Goal: Task Accomplishment & Management: Manage account settings

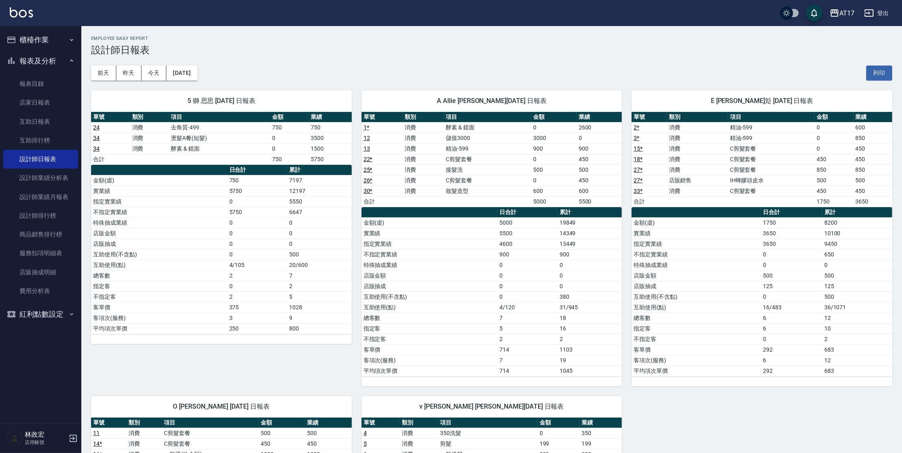
click at [44, 40] on button "櫃檯作業" at bounding box center [40, 39] width 75 height 21
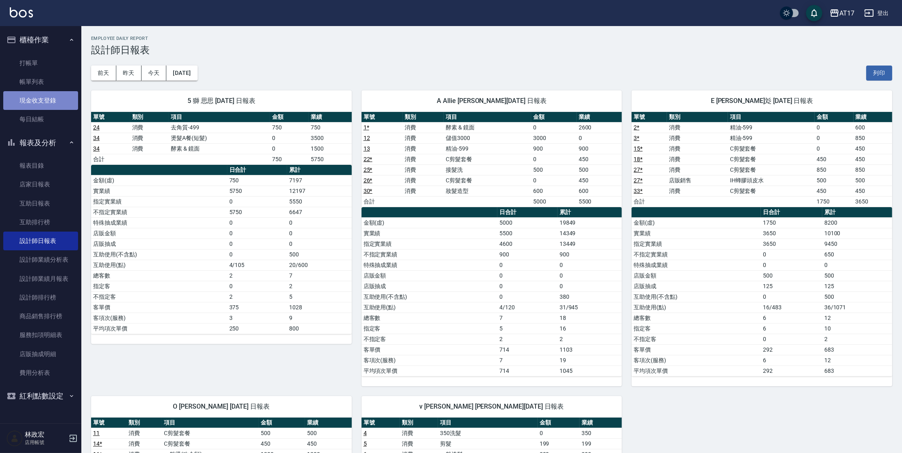
click at [50, 91] on link "現金收支登錄" at bounding box center [40, 100] width 75 height 19
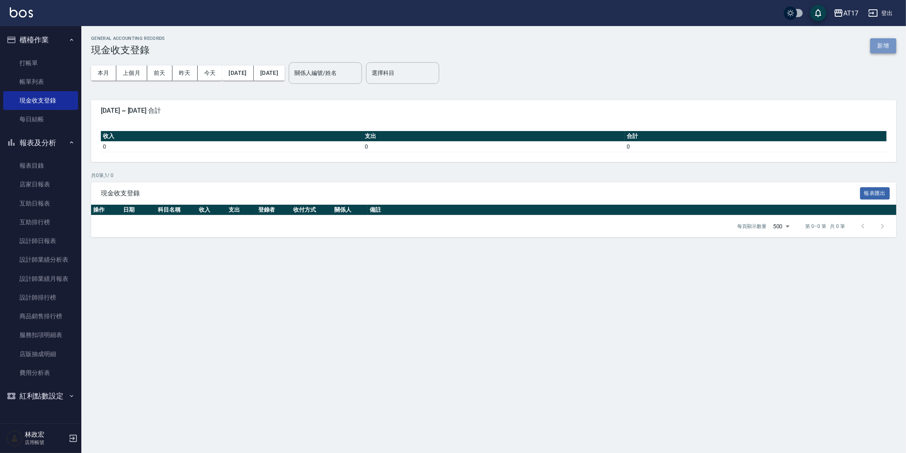
click at [888, 43] on button "新增" at bounding box center [883, 45] width 26 height 15
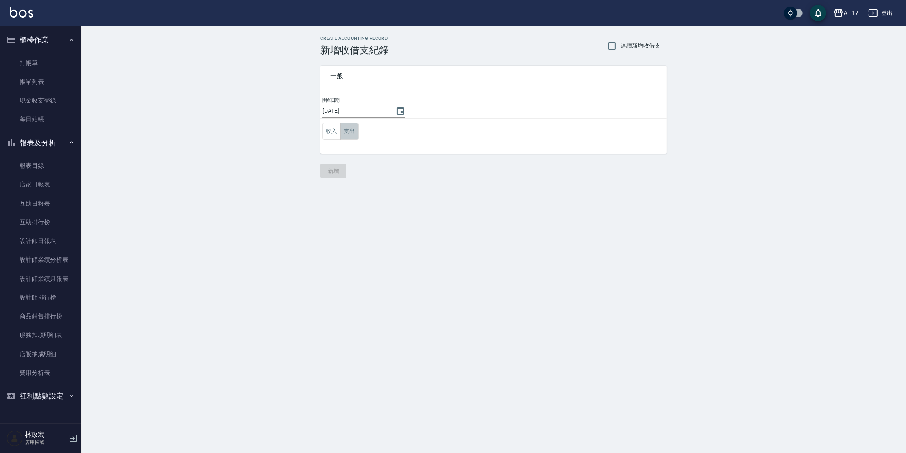
click at [357, 130] on button "支出" at bounding box center [349, 131] width 18 height 17
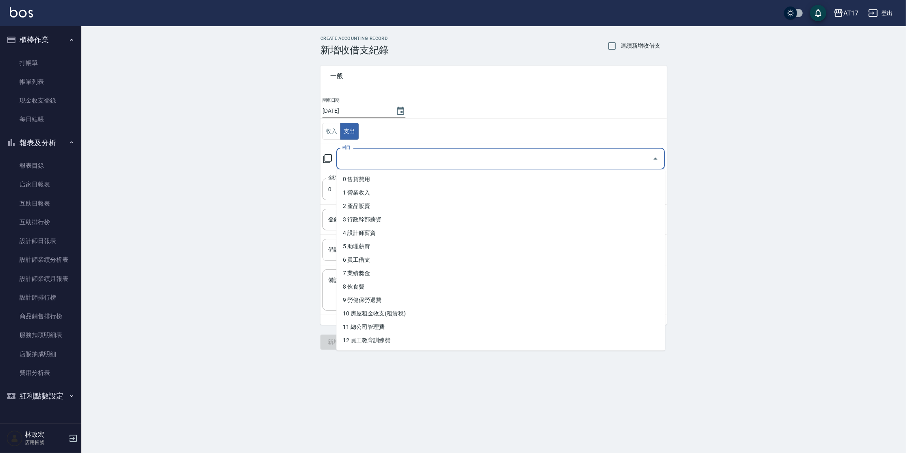
click at [370, 159] on input "科目" at bounding box center [494, 159] width 309 height 14
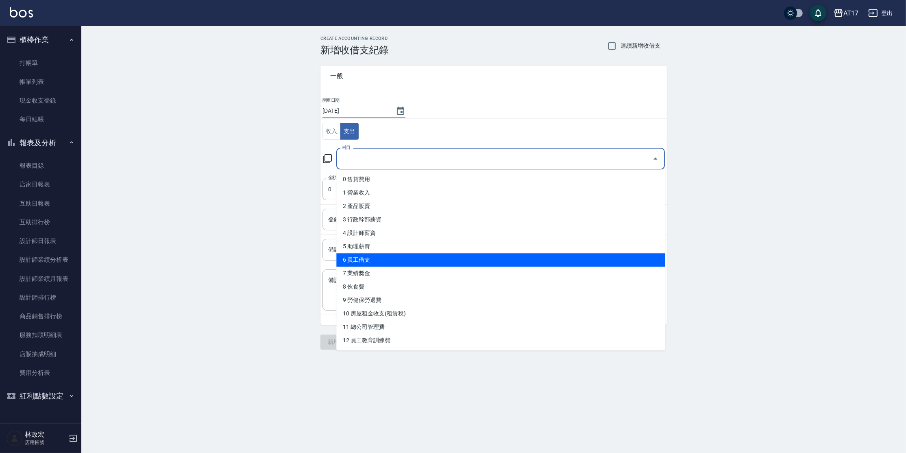
drag, startPoint x: 379, startPoint y: 264, endPoint x: 378, endPoint y: 255, distance: 8.6
click at [379, 264] on li "6 員工借支" at bounding box center [500, 259] width 329 height 13
type input "6 員工借支"
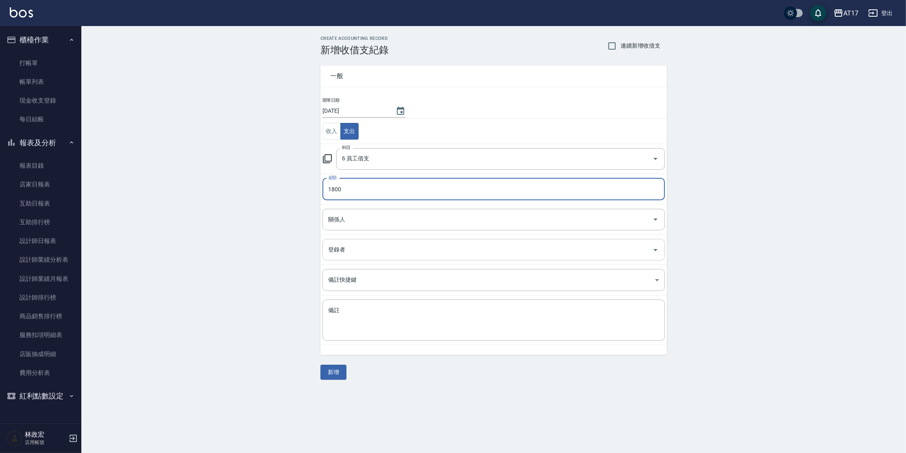
type input "1800"
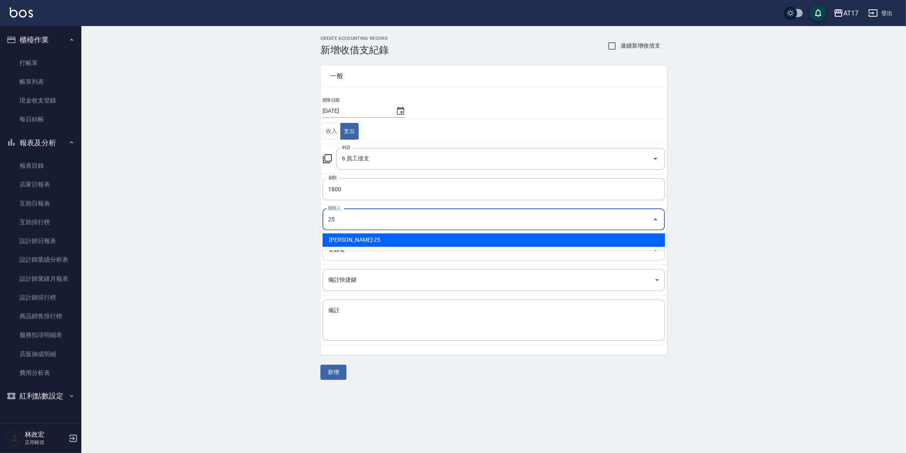
type input "[PERSON_NAME]-25"
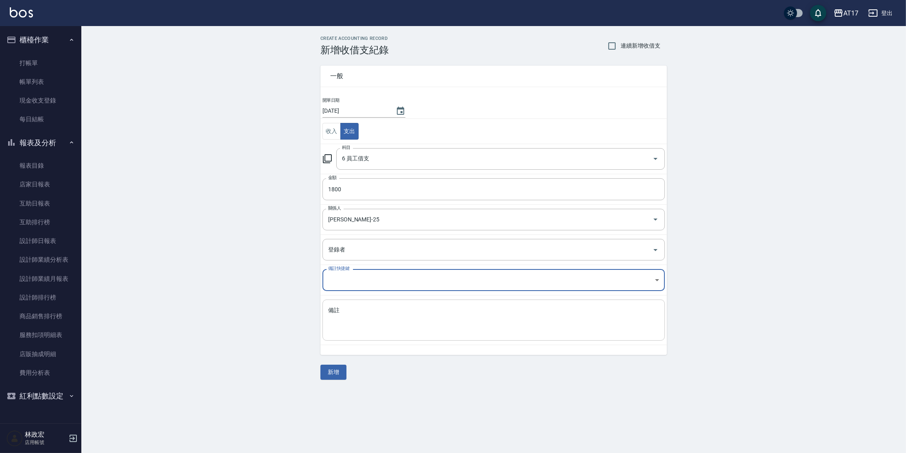
click at [348, 301] on div "x 備註" at bounding box center [494, 319] width 342 height 41
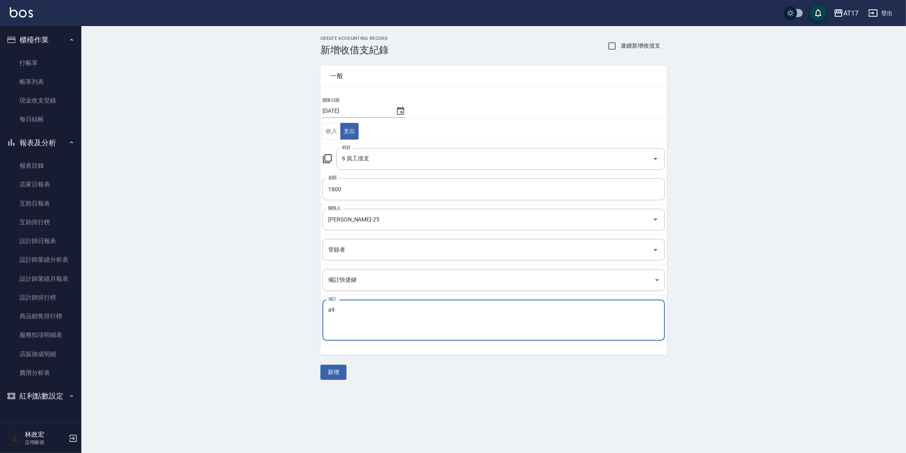
type textarea "a"
type textarea "ㄏ"
type textarea "mic"
click at [340, 370] on button "新增" at bounding box center [334, 371] width 26 height 15
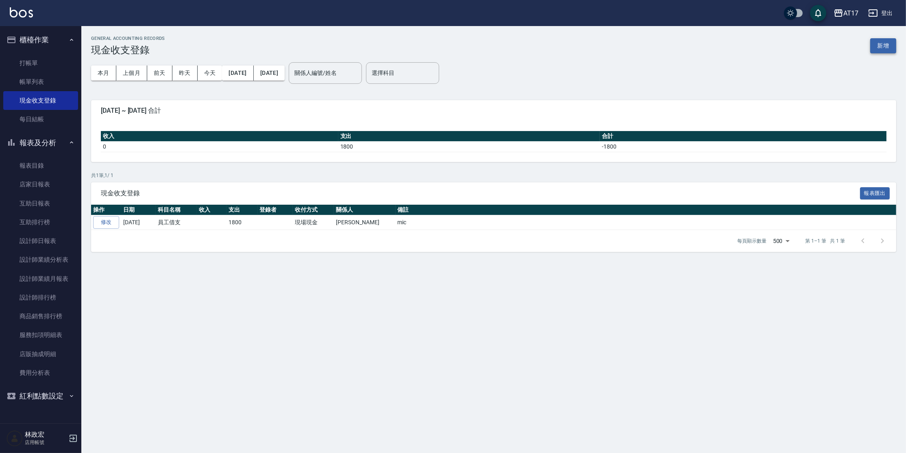
click at [882, 45] on button "新增" at bounding box center [883, 45] width 26 height 15
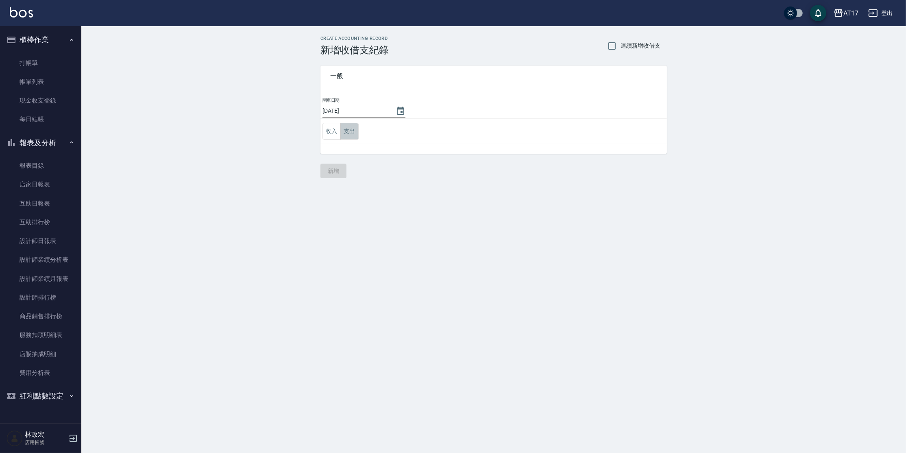
click at [350, 133] on button "支出" at bounding box center [349, 131] width 18 height 17
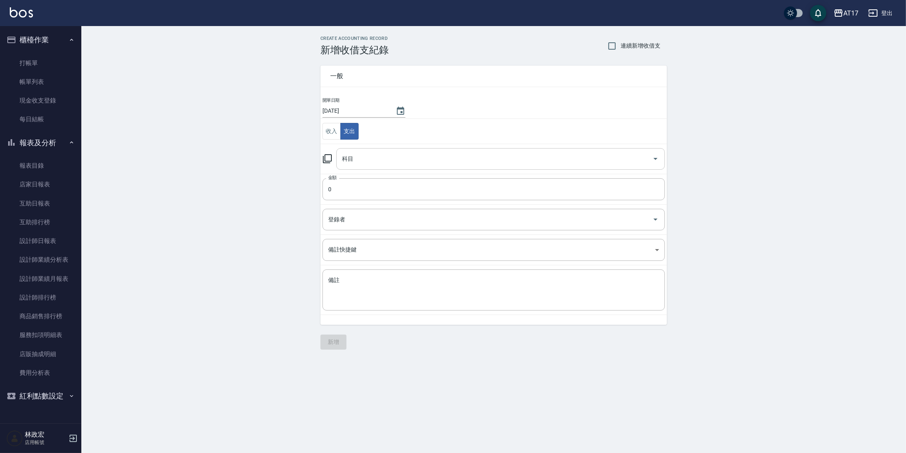
click at [351, 161] on input "科目" at bounding box center [494, 159] width 309 height 14
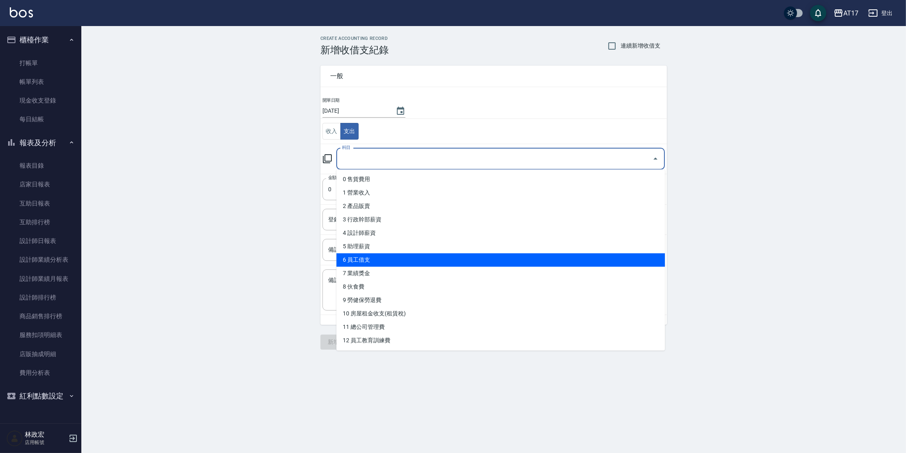
click at [407, 262] on li "6 員工借支" at bounding box center [500, 259] width 329 height 13
type input "6 員工借支"
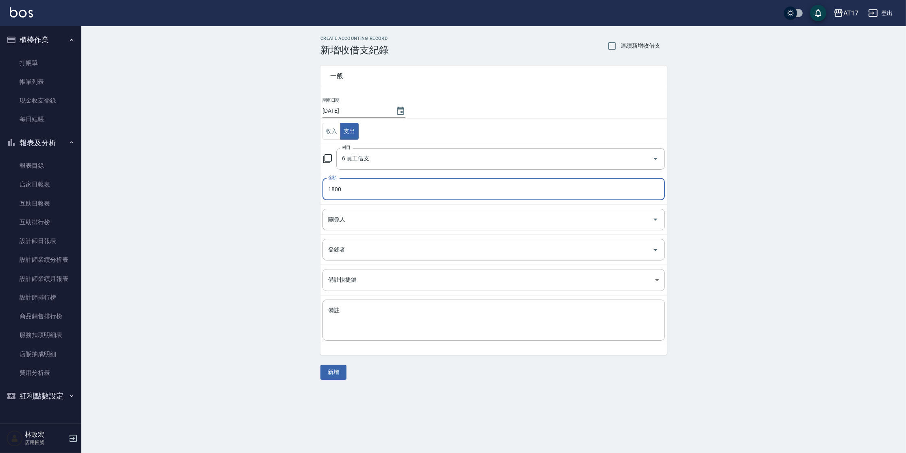
type input "1800"
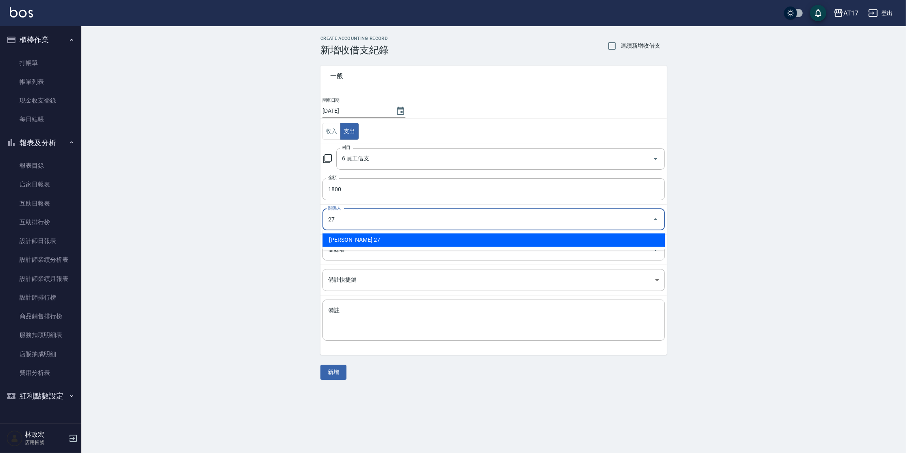
type input "[PERSON_NAME]-27"
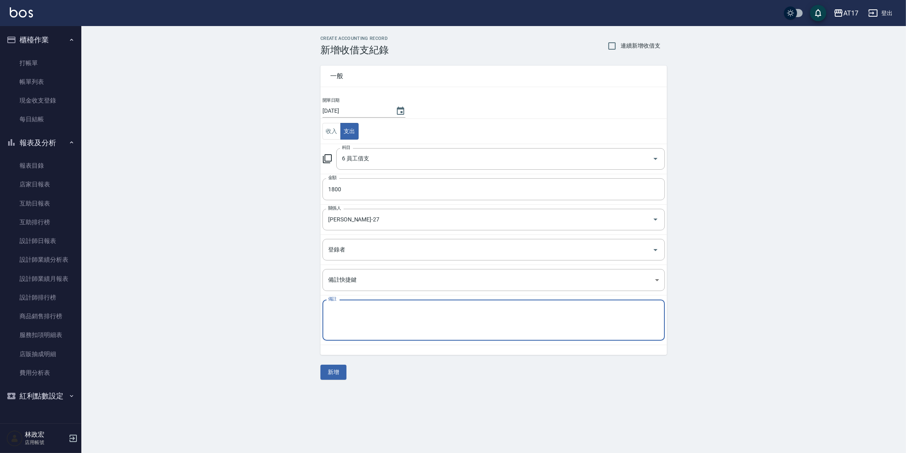
drag, startPoint x: 345, startPoint y: 323, endPoint x: 369, endPoint y: 313, distance: 26.8
click at [347, 323] on textarea "備註" at bounding box center [493, 320] width 331 height 28
type textarea "mic"
click at [332, 374] on button "新增" at bounding box center [334, 371] width 26 height 15
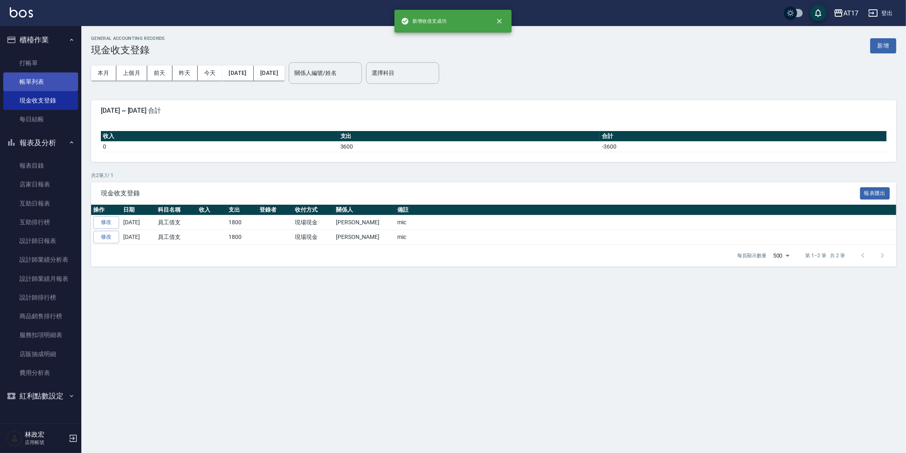
click at [7, 80] on link "帳單列表" at bounding box center [40, 81] width 75 height 19
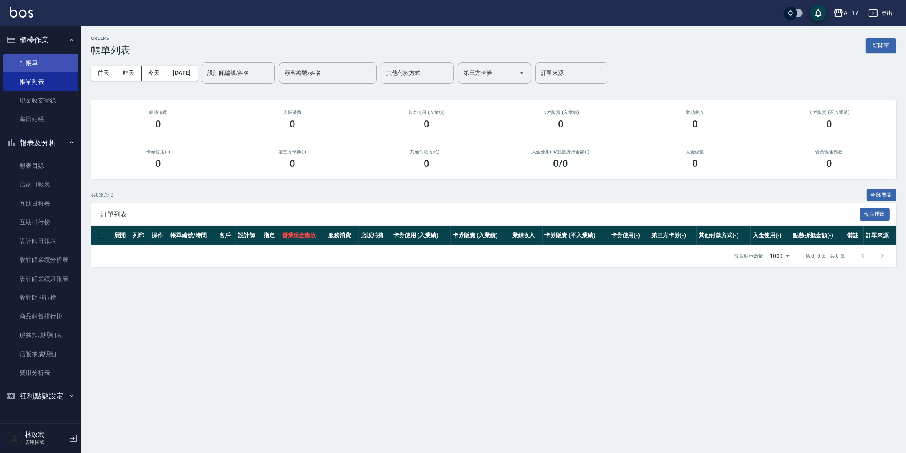
click at [78, 64] on link "打帳單" at bounding box center [40, 63] width 75 height 19
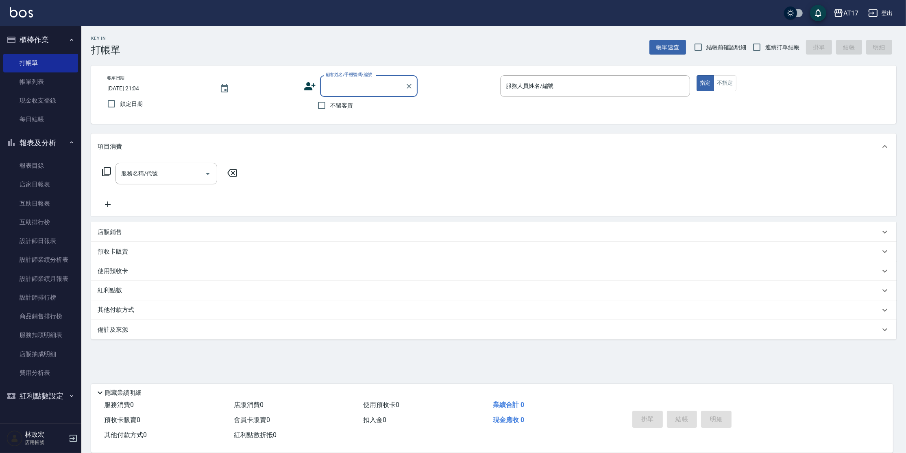
drag, startPoint x: 325, startPoint y: 105, endPoint x: 366, endPoint y: 150, distance: 62.2
click at [325, 105] on input "不留客資" at bounding box center [321, 105] width 17 height 17
checkbox input "true"
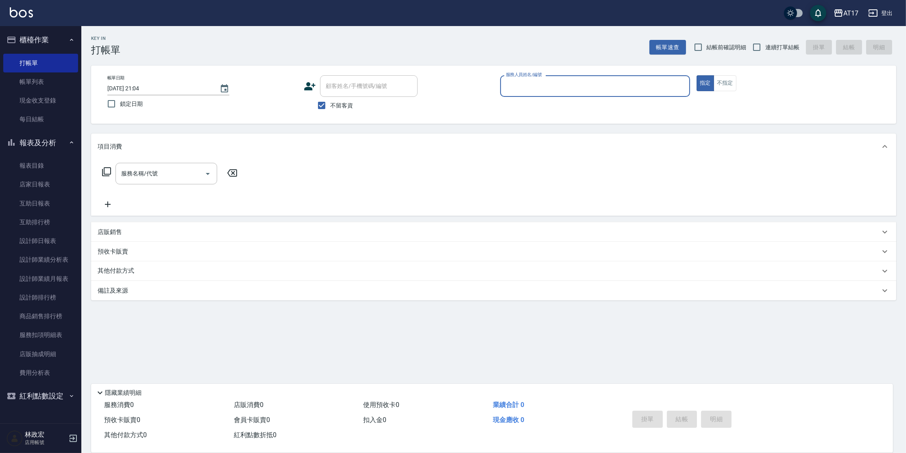
drag, startPoint x: 761, startPoint y: 42, endPoint x: 722, endPoint y: 63, distance: 43.9
click at [761, 42] on input "連續打單結帳" at bounding box center [756, 47] width 17 height 17
checkbox input "true"
click at [538, 91] on input "服務人員姓名/編號" at bounding box center [595, 86] width 183 height 14
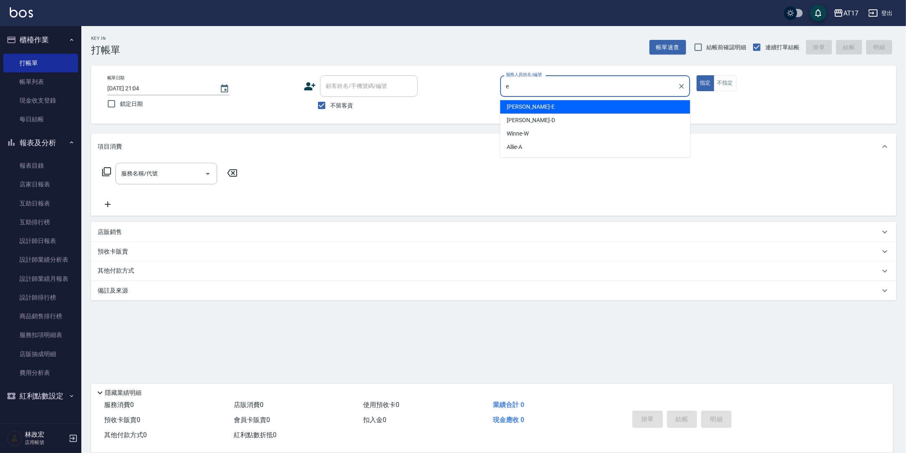
type input "[PERSON_NAME]-E"
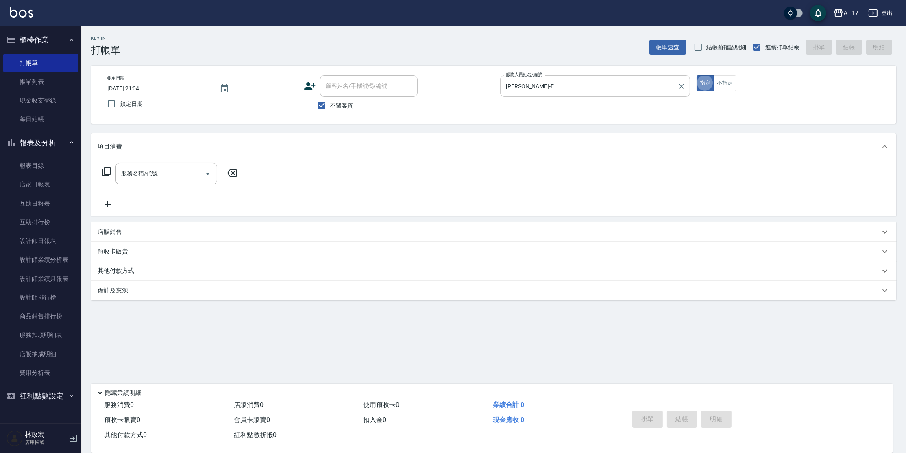
type button "true"
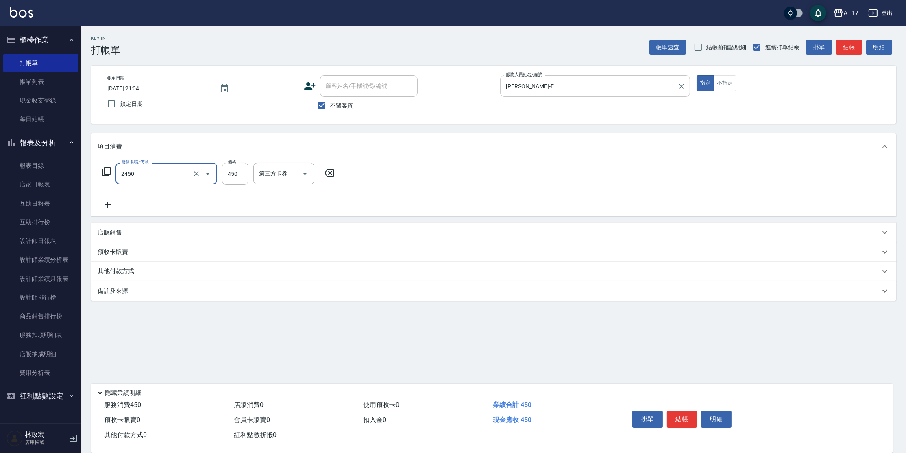
type input "C剪髮套餐(2450)"
click at [294, 178] on input "洗髮-1" at bounding box center [277, 173] width 41 height 14
type input "[PERSON_NAME]-27"
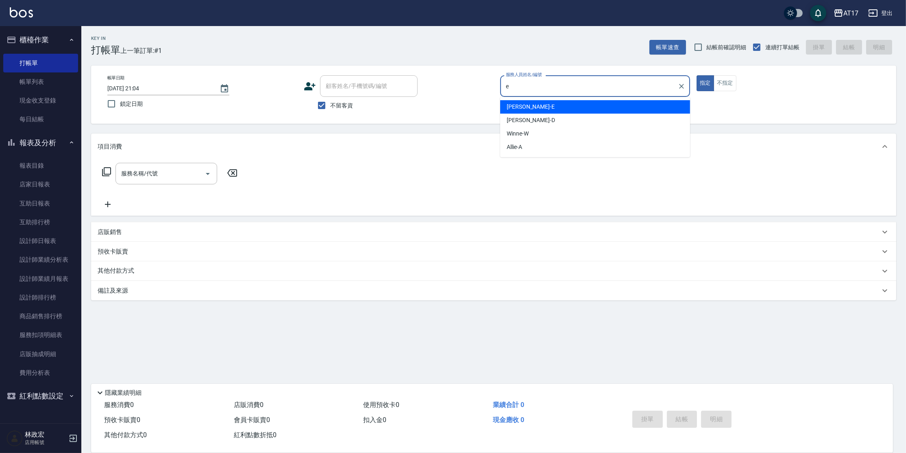
type input "[PERSON_NAME]-E"
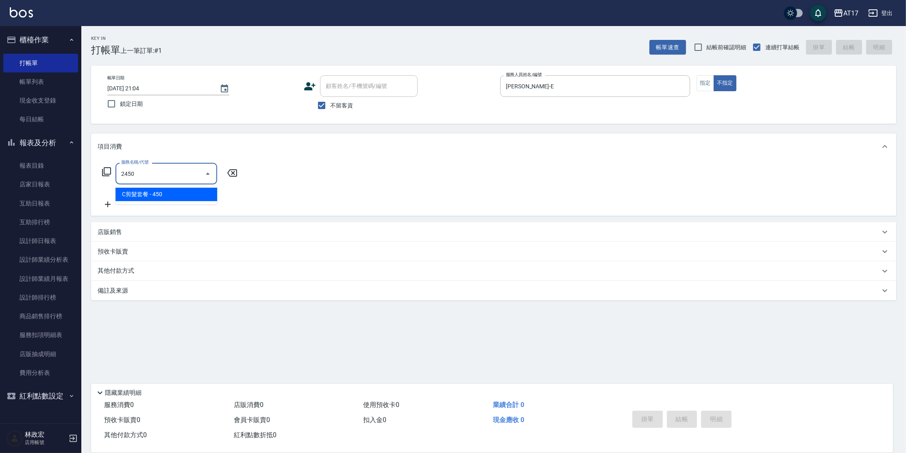
type input "C剪髮套餐(2450)"
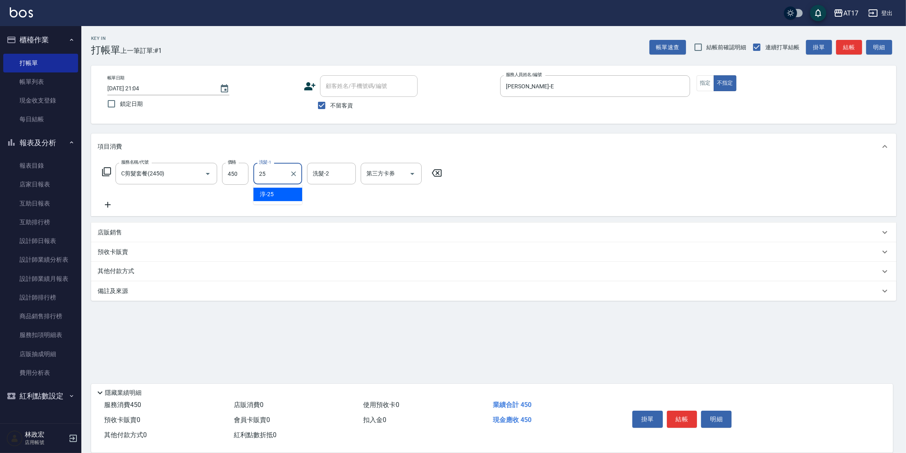
type input "[PERSON_NAME]-25"
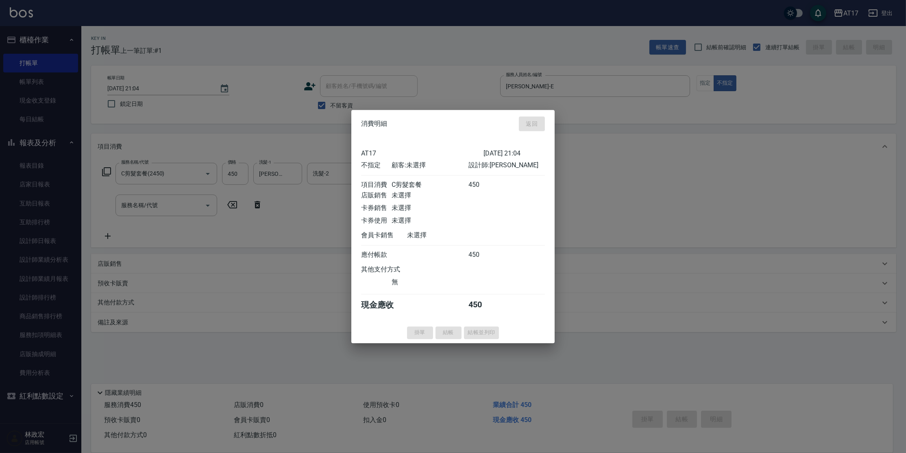
type input "[DATE] 21:05"
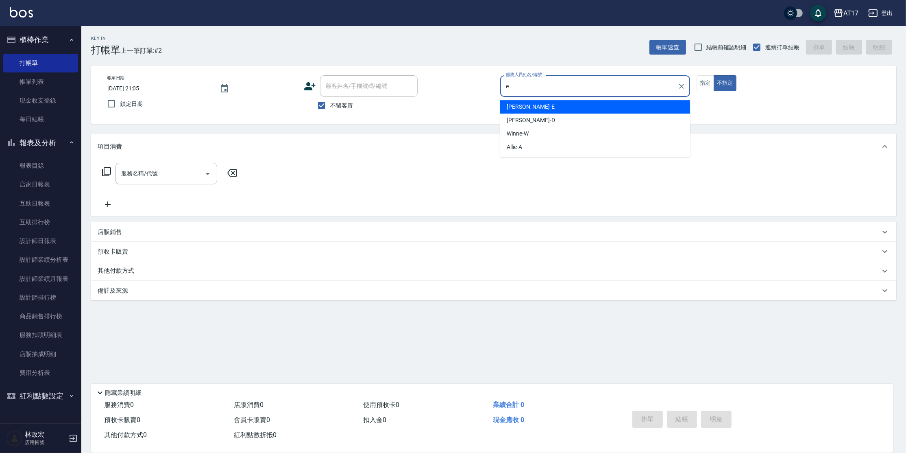
type input "[PERSON_NAME]-E"
type button "false"
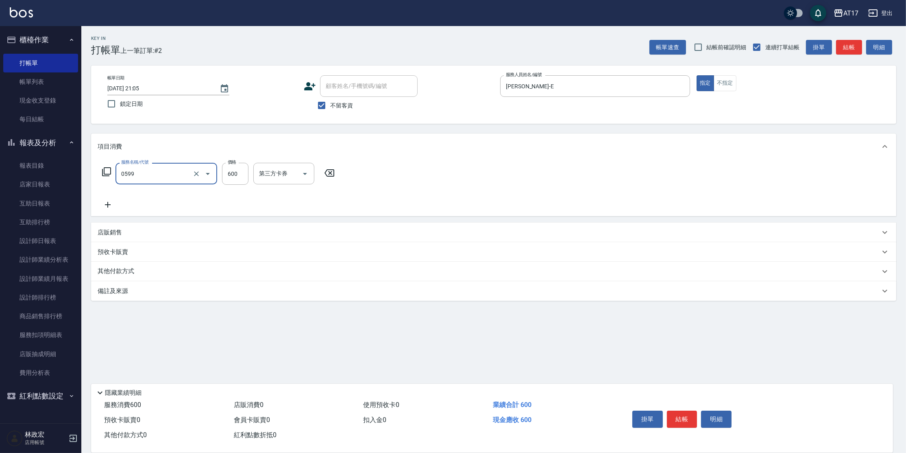
type input "精油-599(0599)"
type input "850"
type input "[PERSON_NAME]-25"
click at [122, 233] on div "店販銷售" at bounding box center [489, 232] width 783 height 9
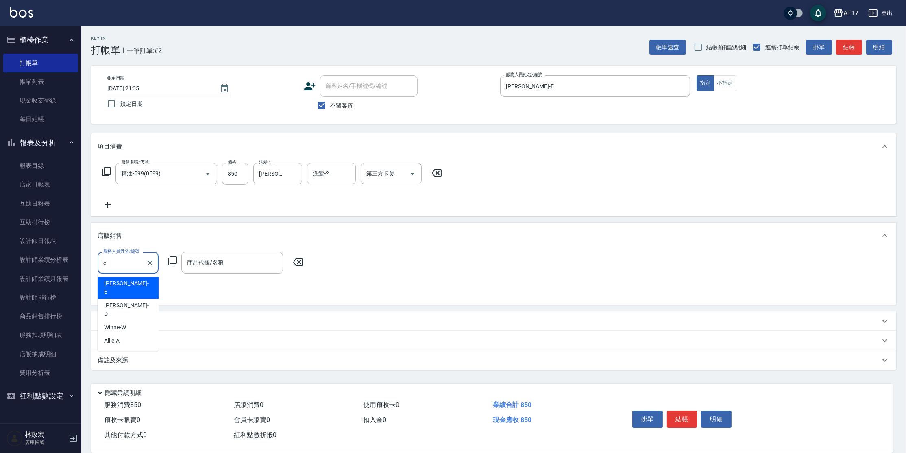
type input "[PERSON_NAME]-E"
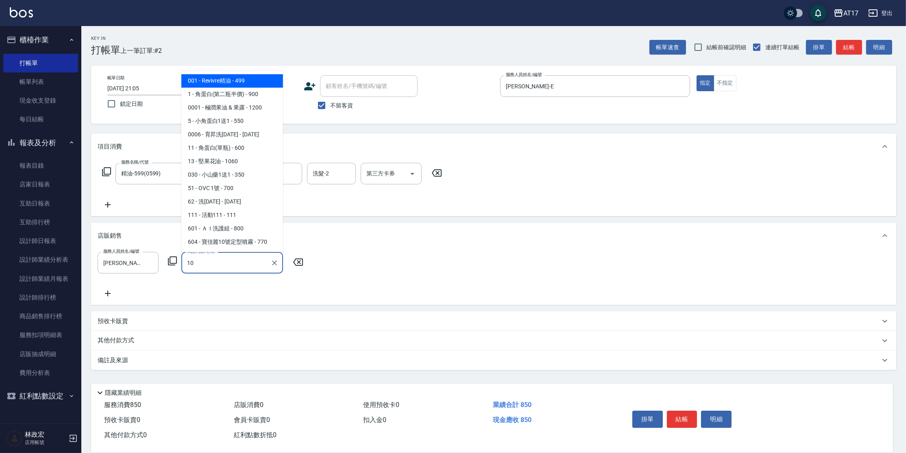
type input "1"
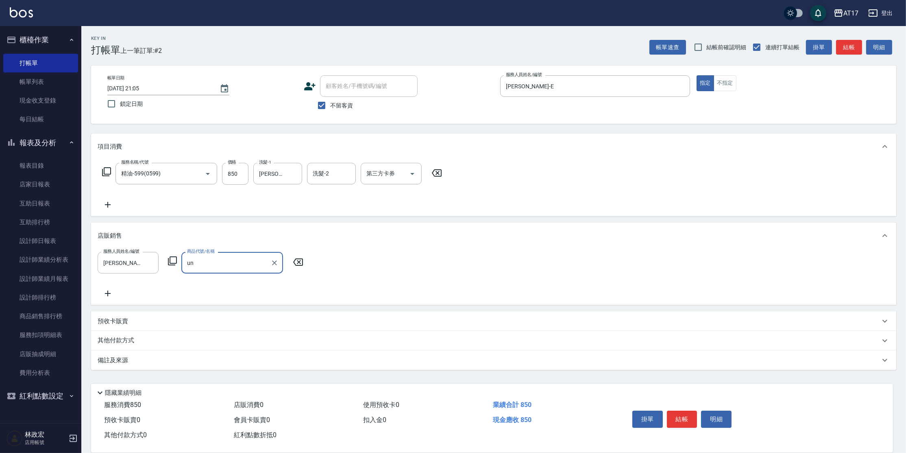
type input "u"
type input "ITELY洗髮精"
click at [296, 266] on input "1200" at bounding box center [301, 263] width 26 height 22
type input "1080"
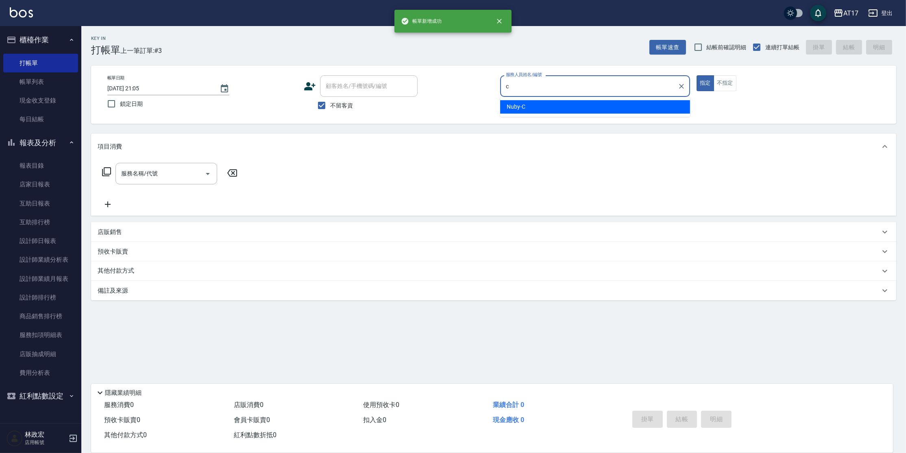
type input "Nuby-C"
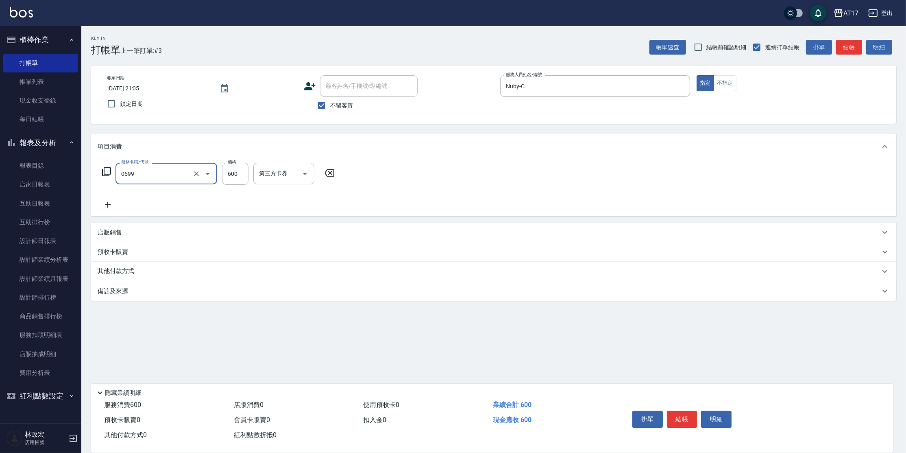
type input "精油-599(0599)"
type input "900"
type input "欣麗-77"
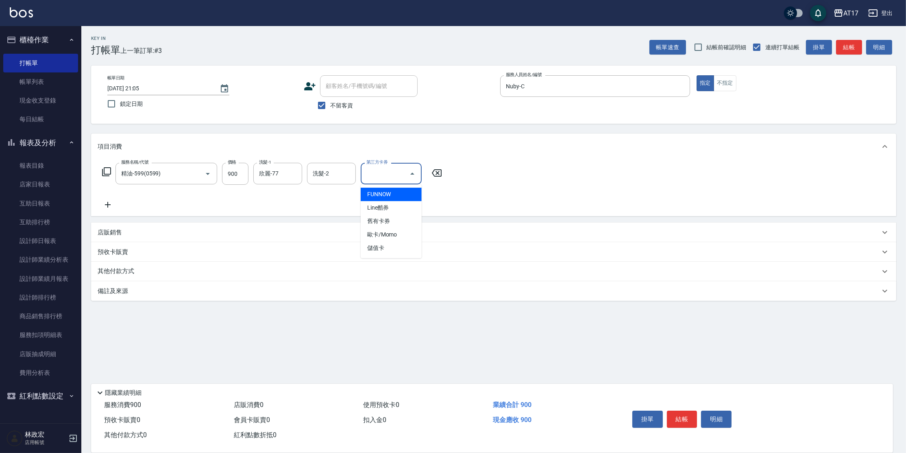
type input "儲值卡"
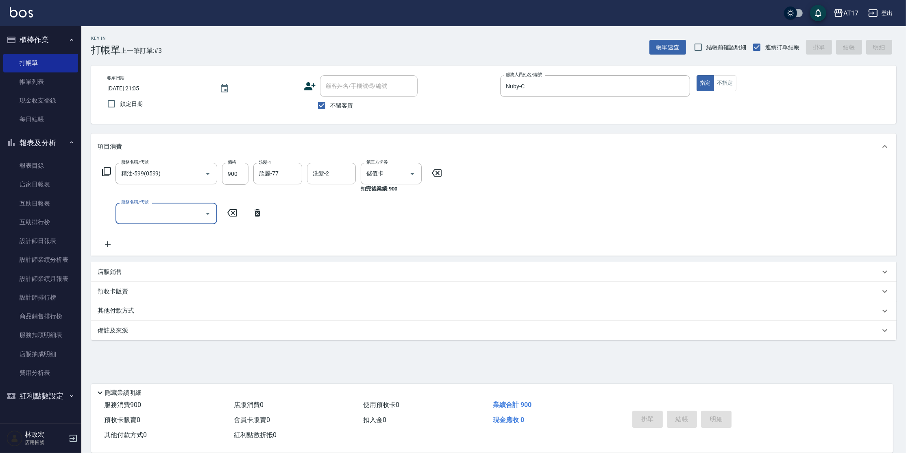
type input "[DATE] 21:06"
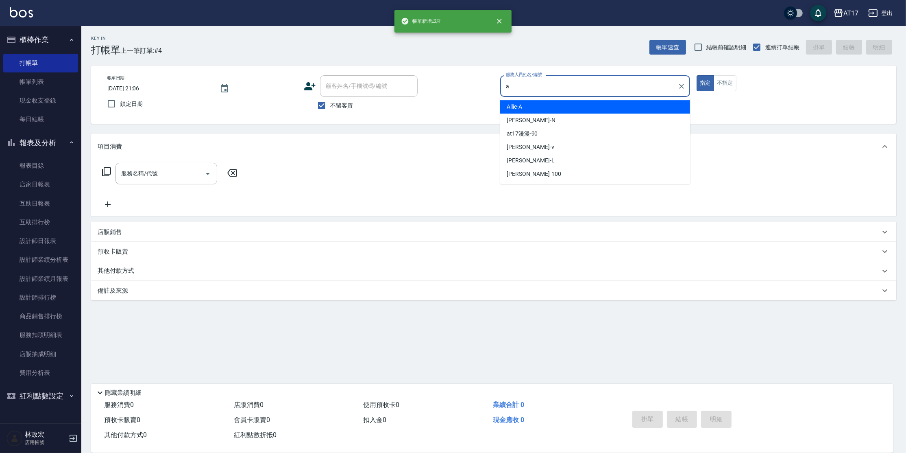
type input "Allie-A"
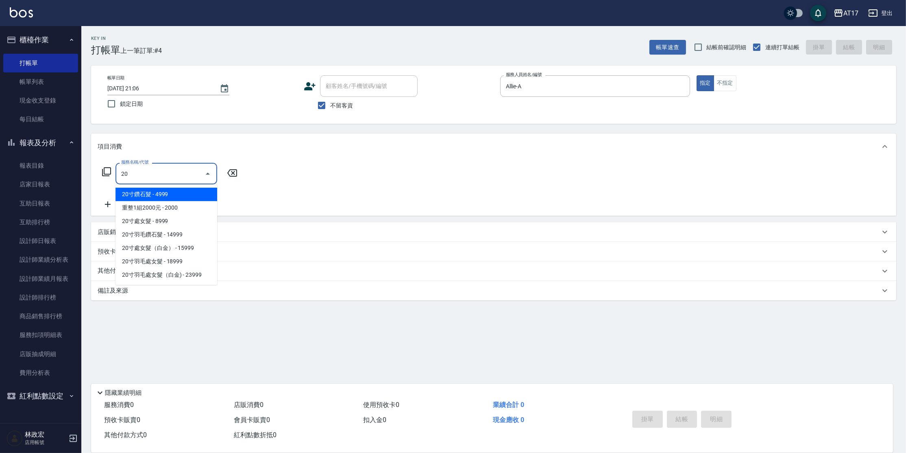
type input "2"
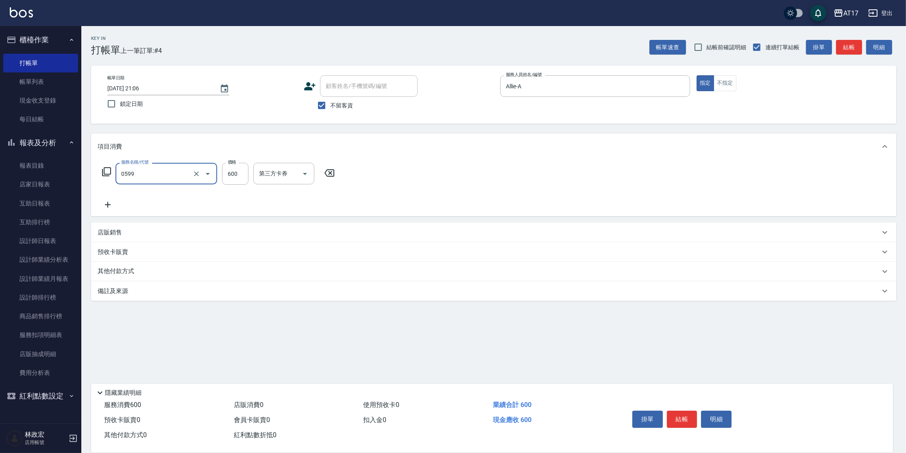
type input "精油-599(0599)"
type input "850"
type input "[PERSON_NAME]-27"
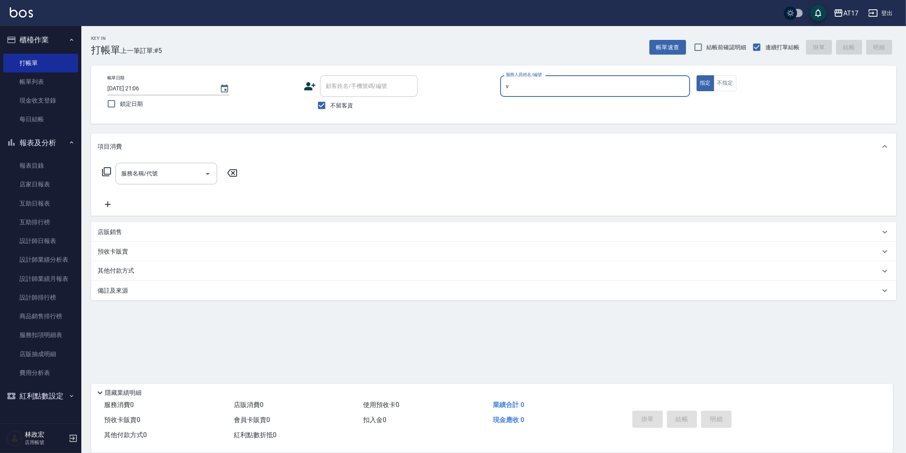
type input "[PERSON_NAME]-v"
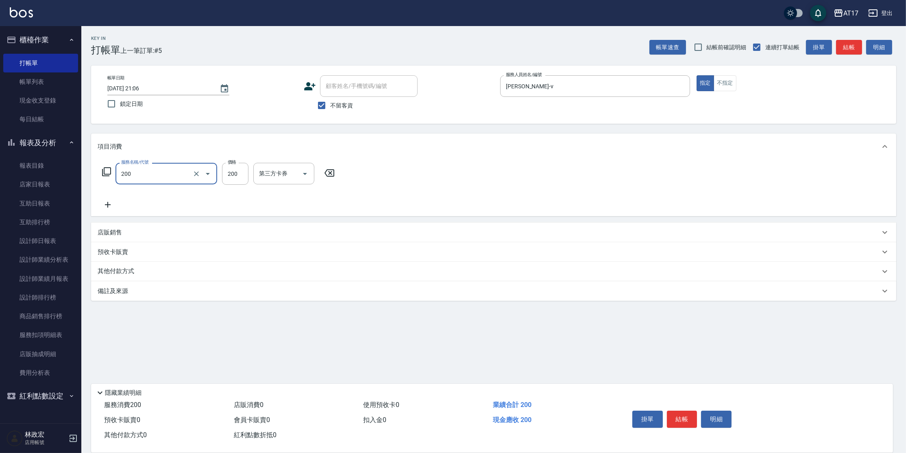
type input "剪髮(200)"
type input "250"
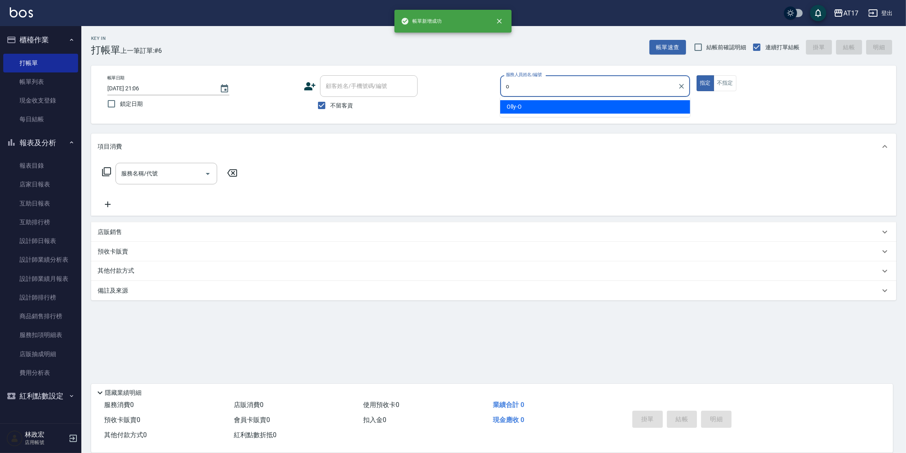
type input "Olly-O"
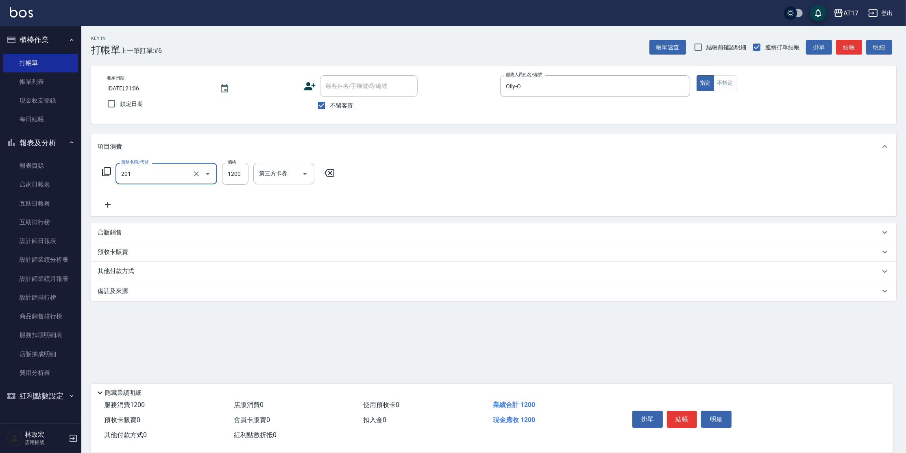
type input "一般燙(改金額)(201)"
type input "1000"
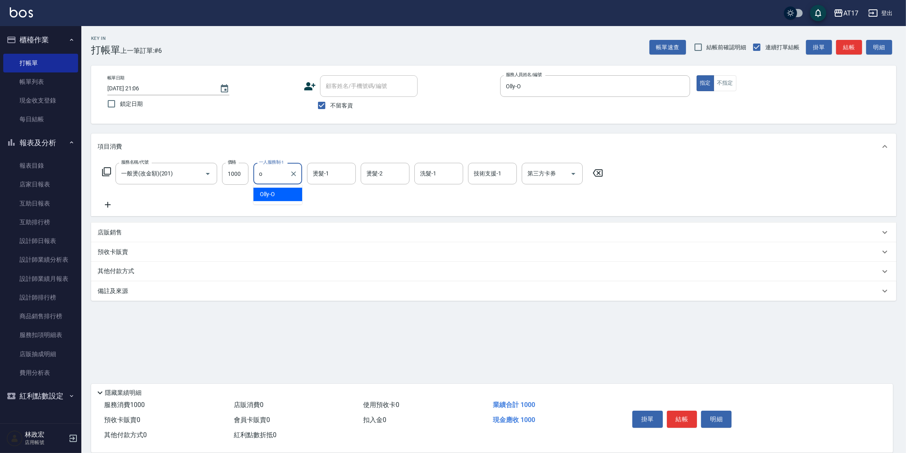
type input "Olly-O"
type input "欣麗-77"
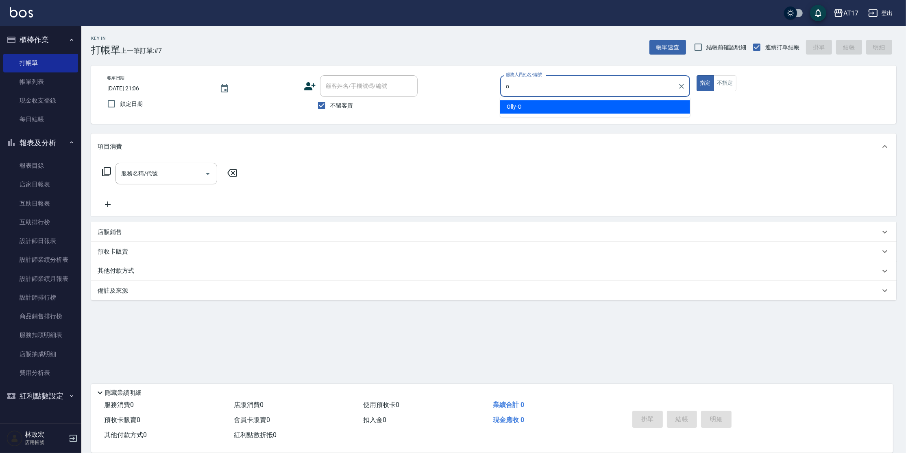
type input "Olly-O"
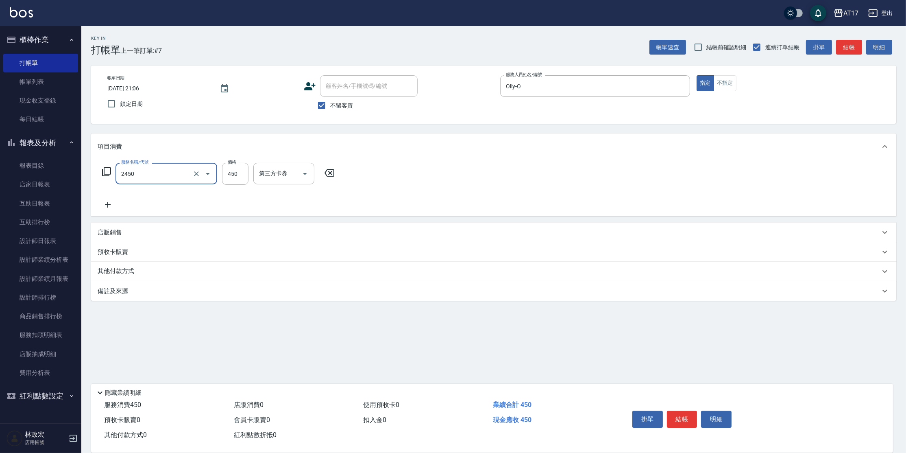
type input "C剪髮套餐(2450)"
type input "500"
type input "2"
type input "欣麗-77"
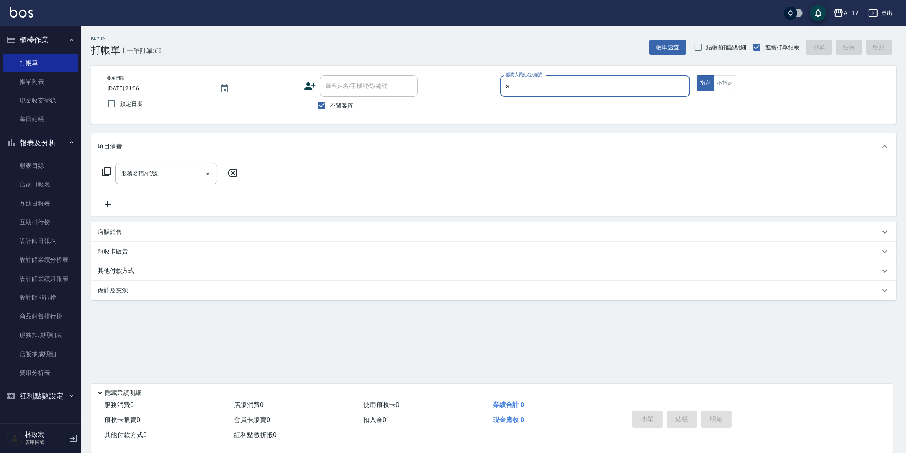
type input "Allie-A"
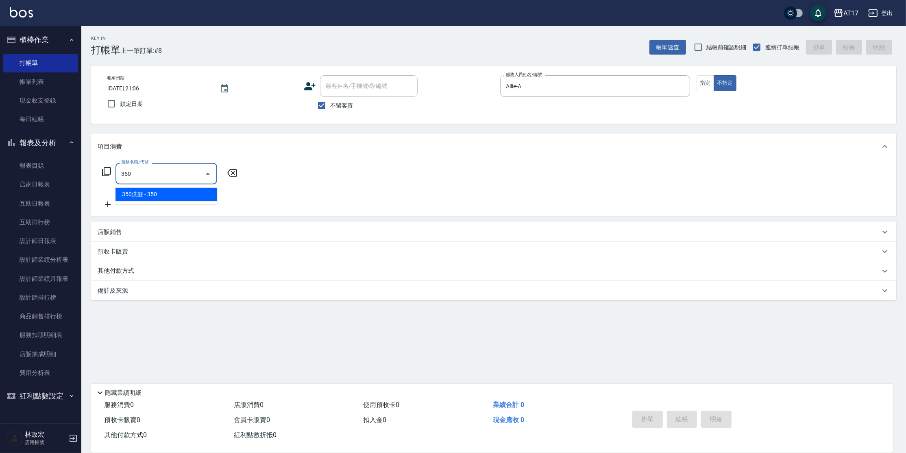
type input "350洗髮(350)"
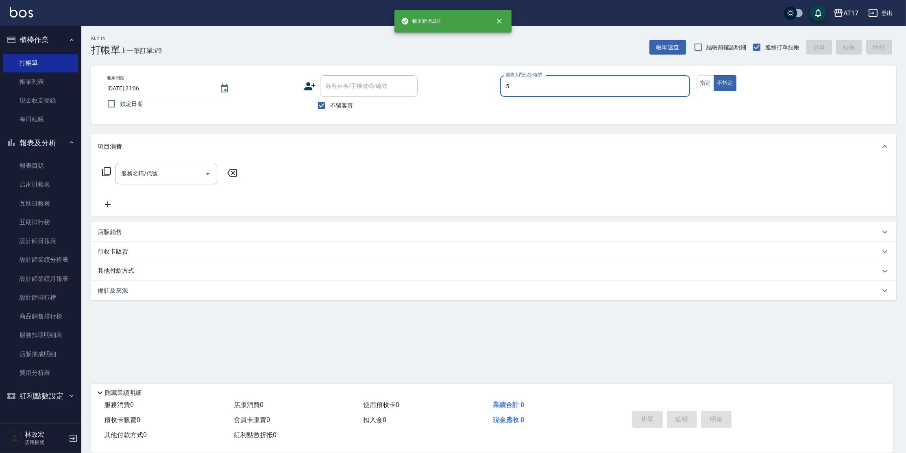
type input "獅-5"
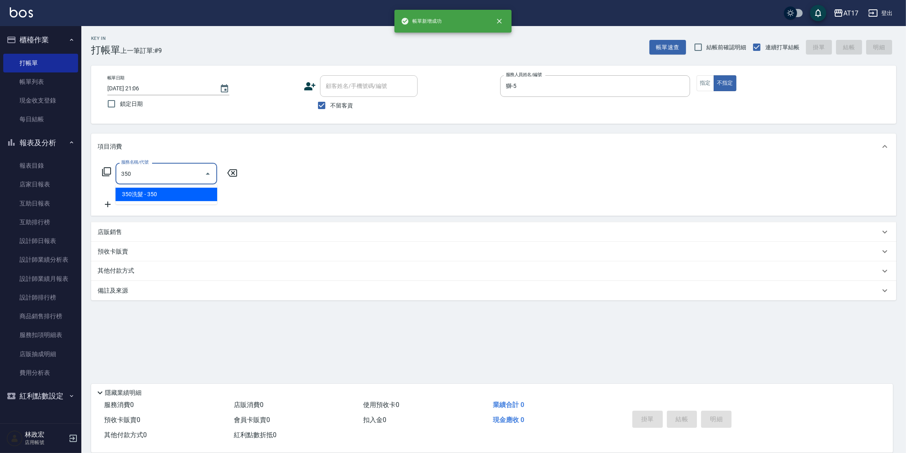
type input "350洗髮(350)"
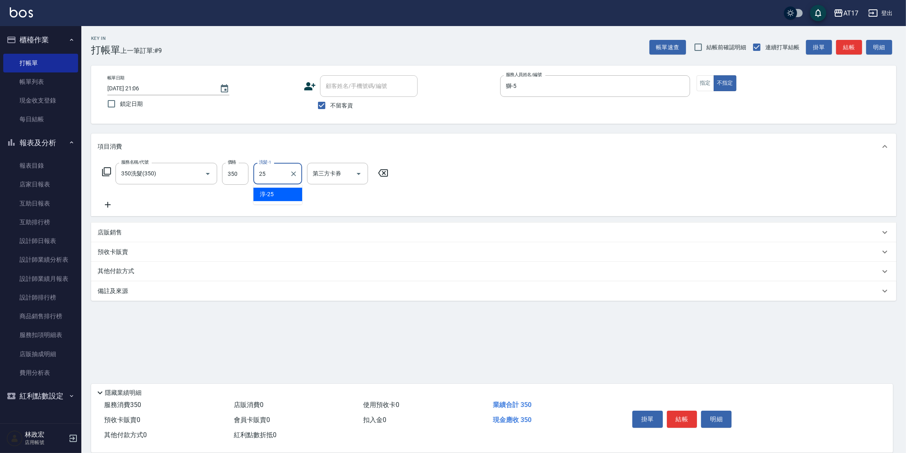
type input "[PERSON_NAME]-25"
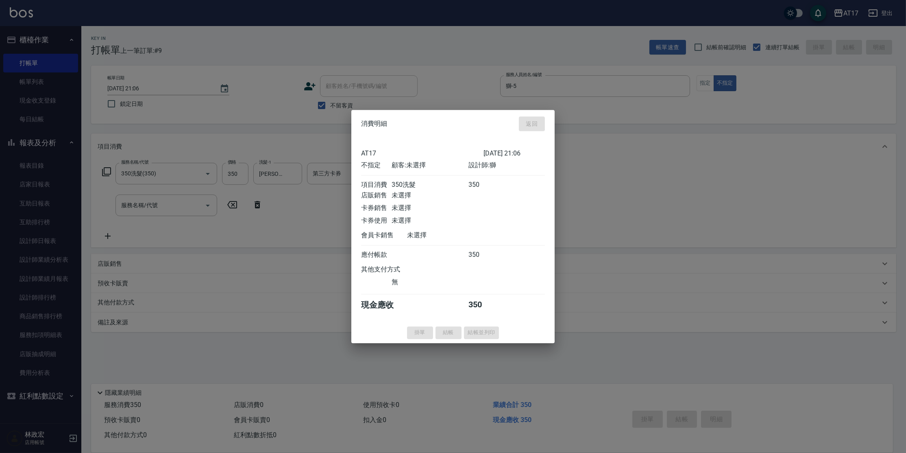
type input "[DATE] 21:07"
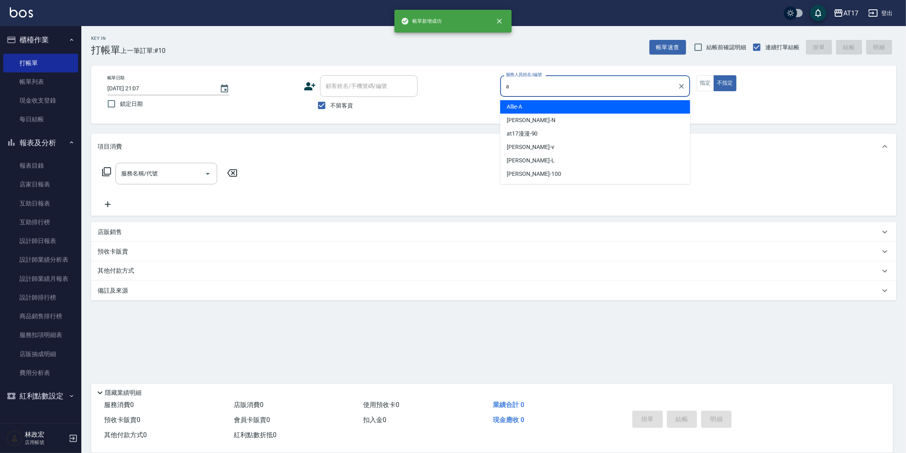
type input "Allie-A"
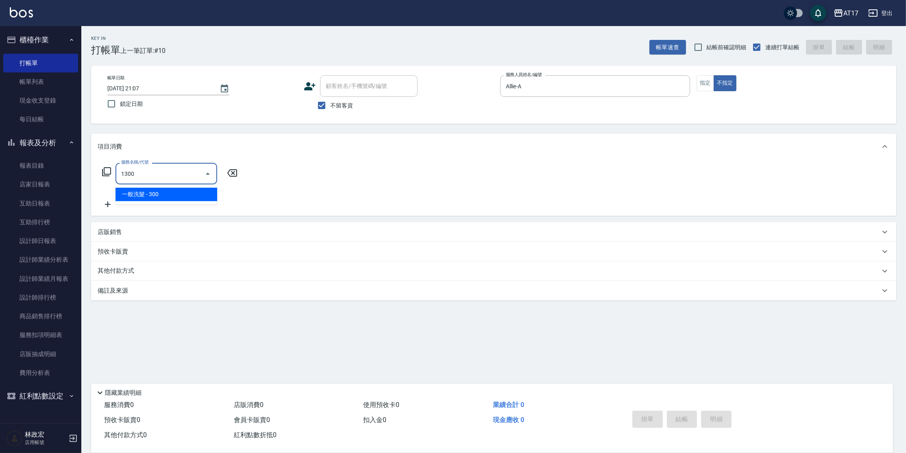
type input "一般洗髮(1300)"
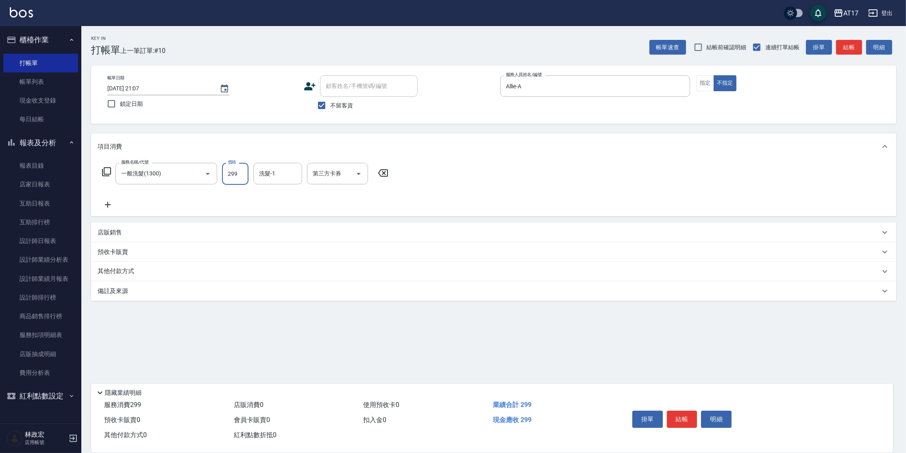
type input "299"
type input "[PERSON_NAME]-27"
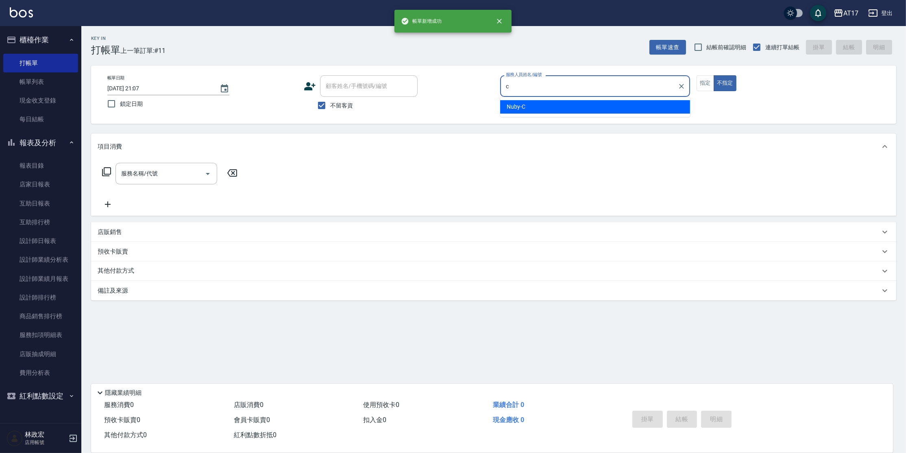
type input "Nuby-C"
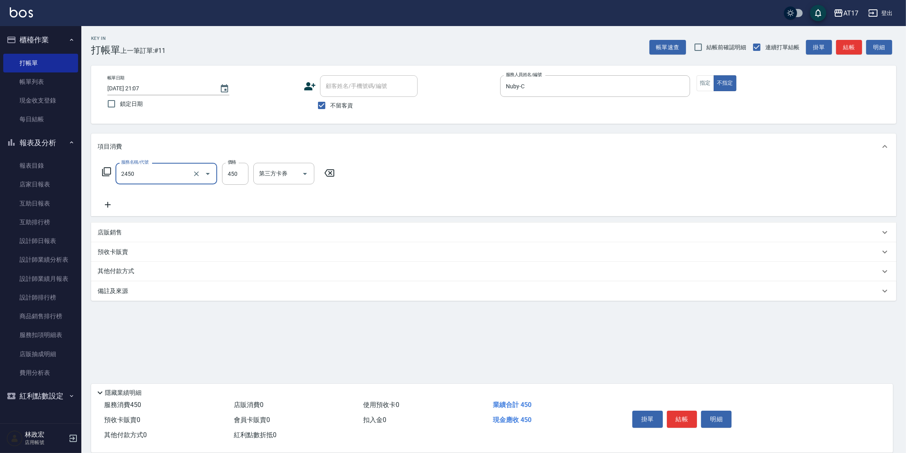
type input "C剪髮套餐(2450)"
type input "600"
type input "[PERSON_NAME]-27"
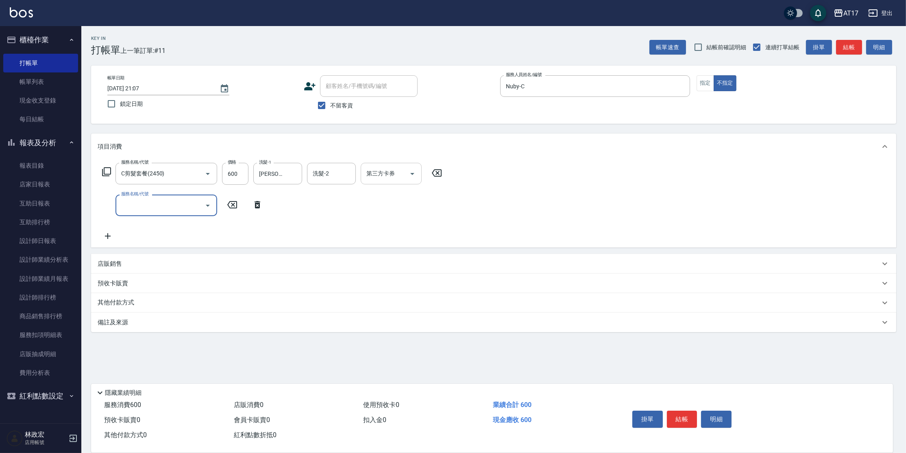
click at [389, 173] on input "第三方卡券" at bounding box center [384, 173] width 41 height 14
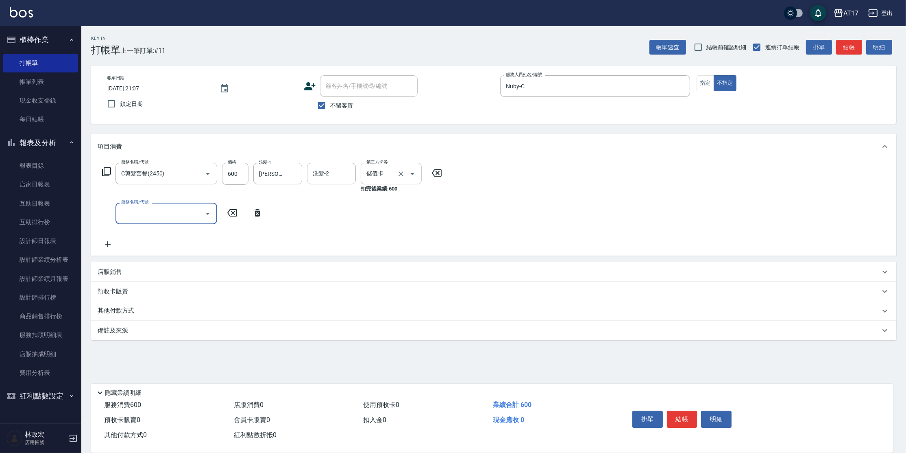
type input "儲值卡"
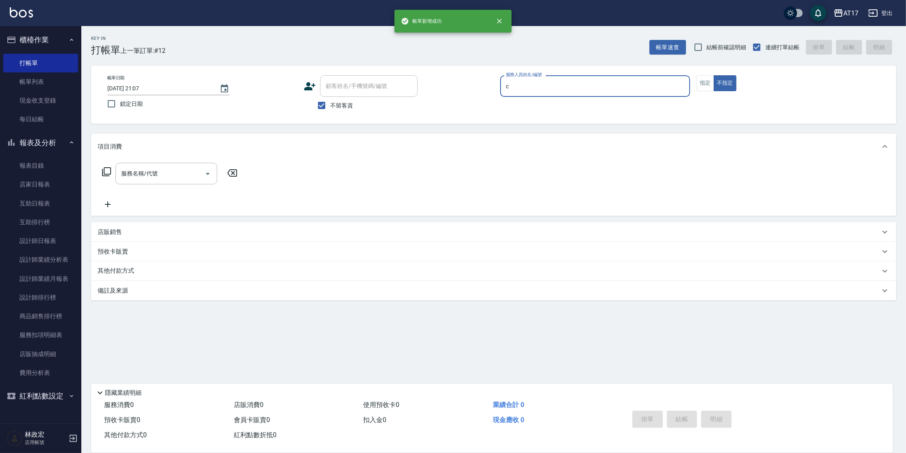
type input "Nuby-C"
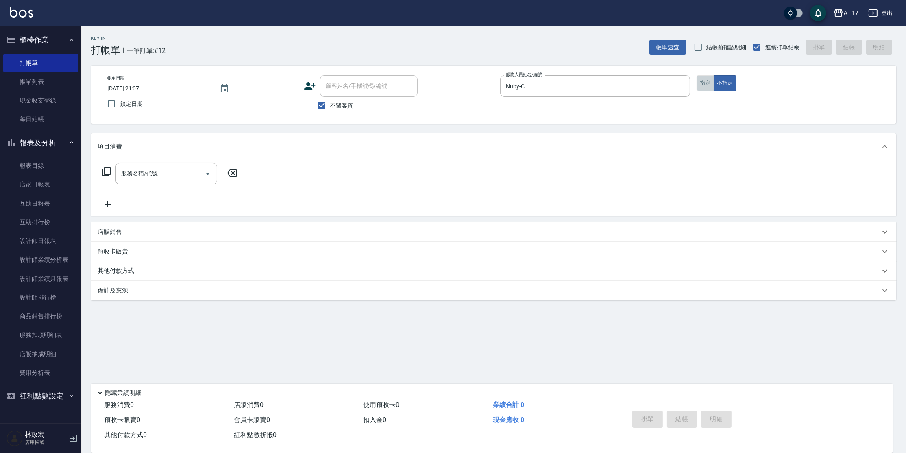
drag, startPoint x: 705, startPoint y: 82, endPoint x: 556, endPoint y: 200, distance: 190.5
click at [706, 82] on button "指定" at bounding box center [705, 83] width 17 height 16
click at [102, 234] on p "店販銷售" at bounding box center [110, 232] width 24 height 9
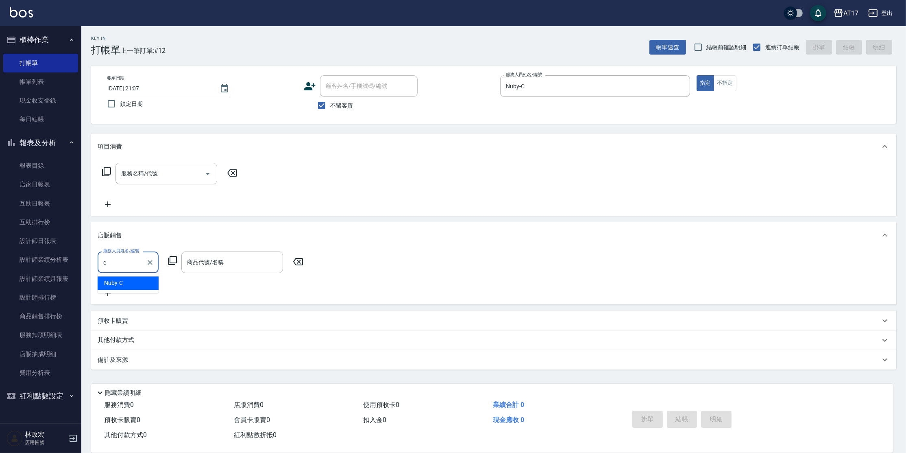
type input "Nuby-C"
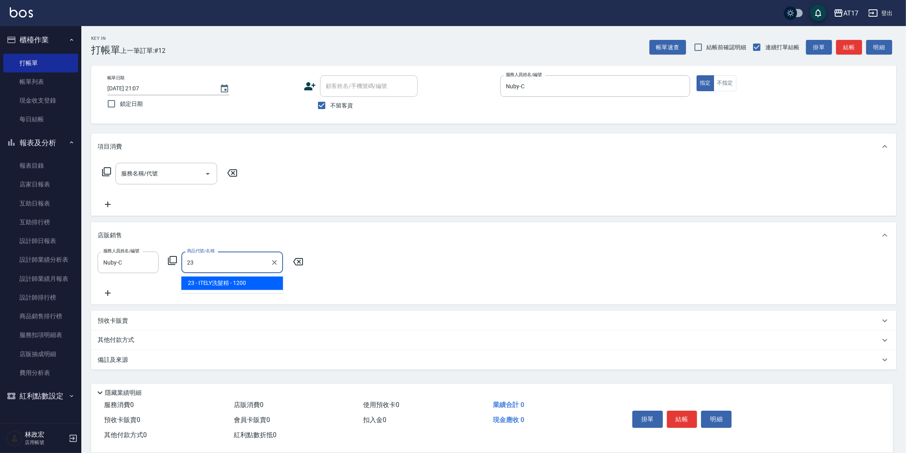
type input "ITELY洗髮精"
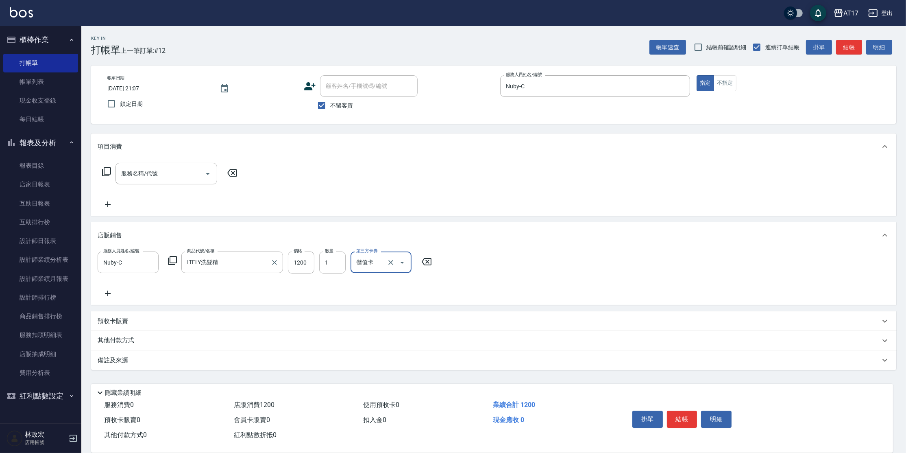
type input "儲值卡"
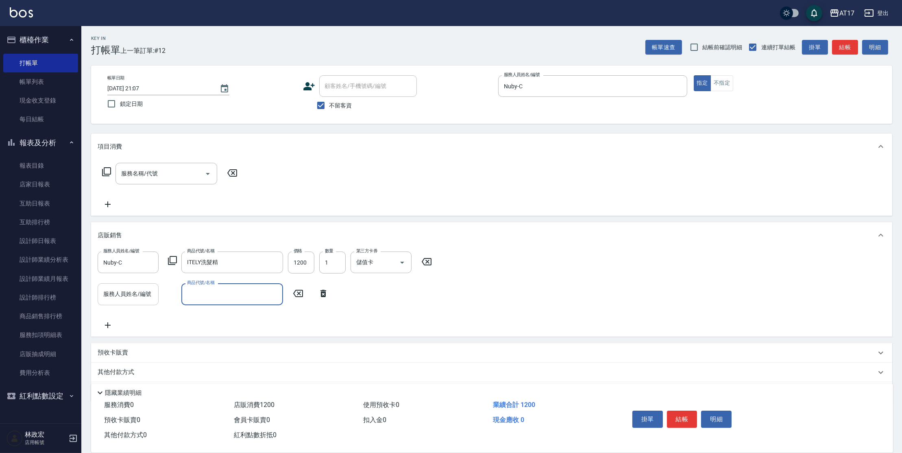
click at [144, 302] on div "服務人員姓名/編號" at bounding box center [128, 294] width 61 height 22
type input "Nuby-C"
type input "1"
type input "5"
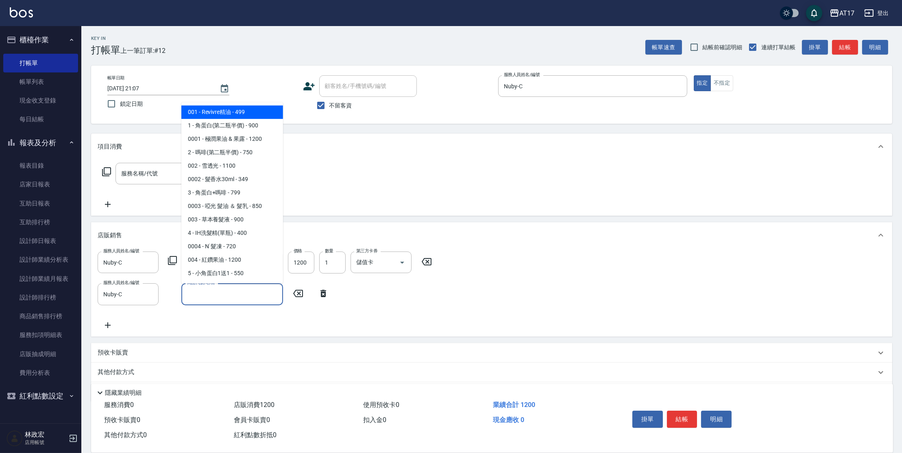
click at [171, 258] on icon at bounding box center [173, 260] width 10 height 10
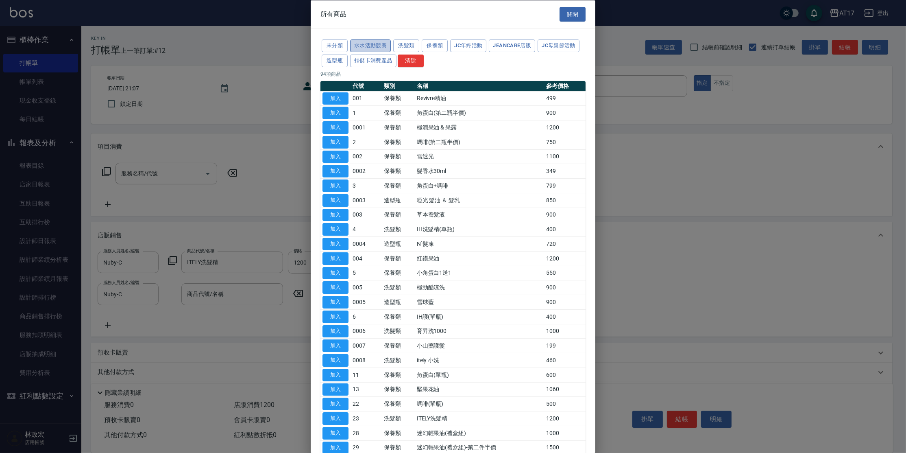
click at [379, 45] on button "水水活動競賽" at bounding box center [370, 45] width 41 height 13
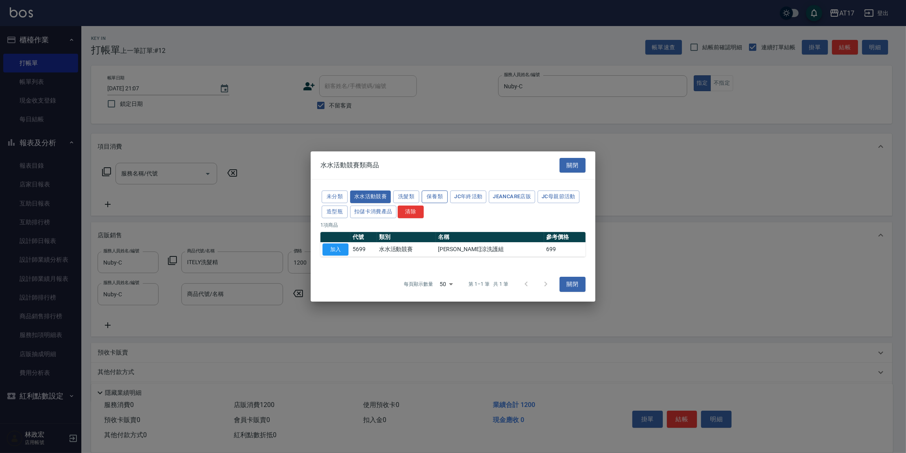
click at [429, 199] on button "保養類" at bounding box center [435, 196] width 26 height 13
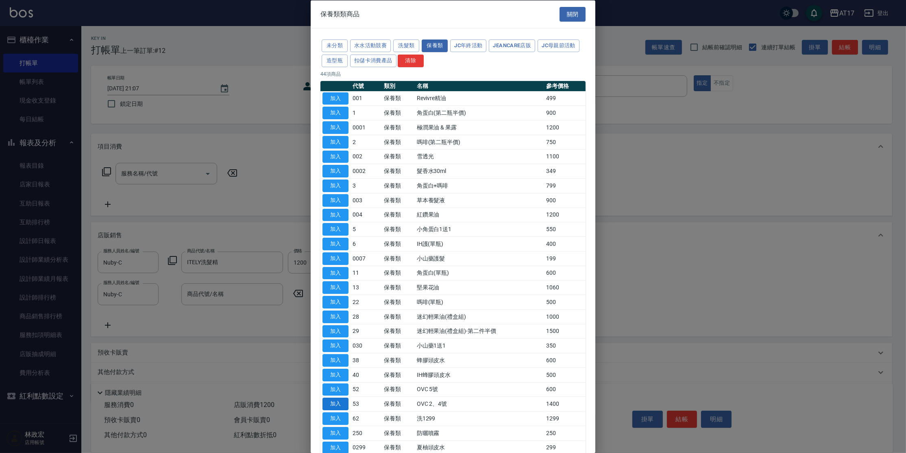
click at [344, 401] on button "加入" at bounding box center [336, 403] width 26 height 13
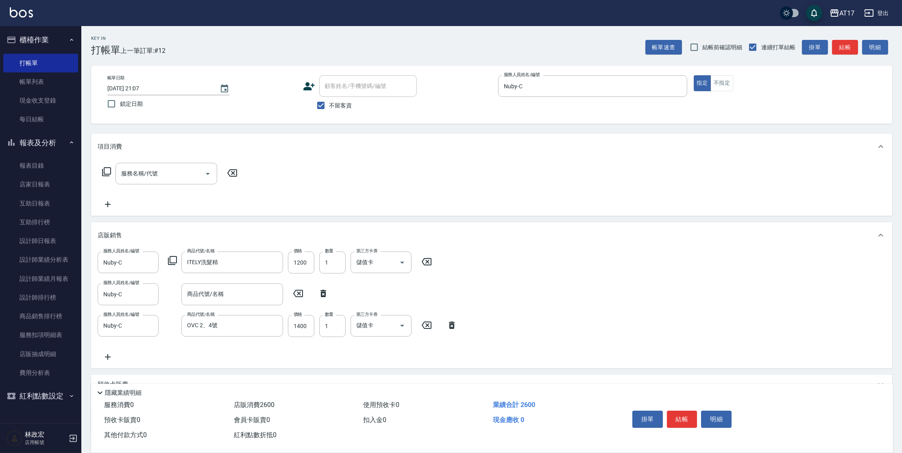
click at [323, 293] on icon at bounding box center [323, 293] width 20 height 10
type input "OVC 2、4號"
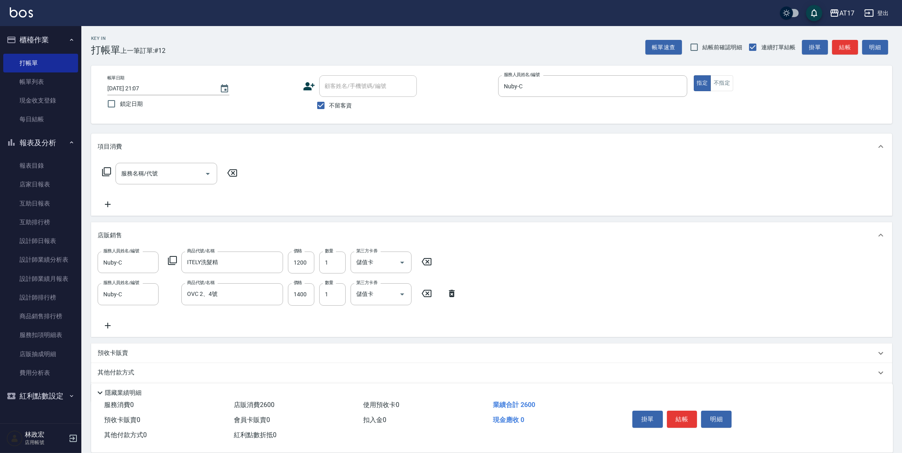
click at [168, 262] on icon at bounding box center [172, 260] width 9 height 9
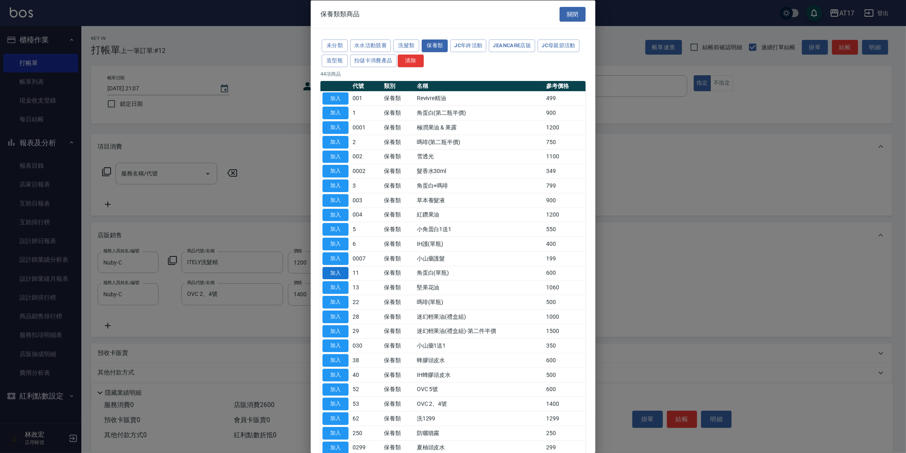
click at [331, 268] on button "加入" at bounding box center [336, 272] width 26 height 13
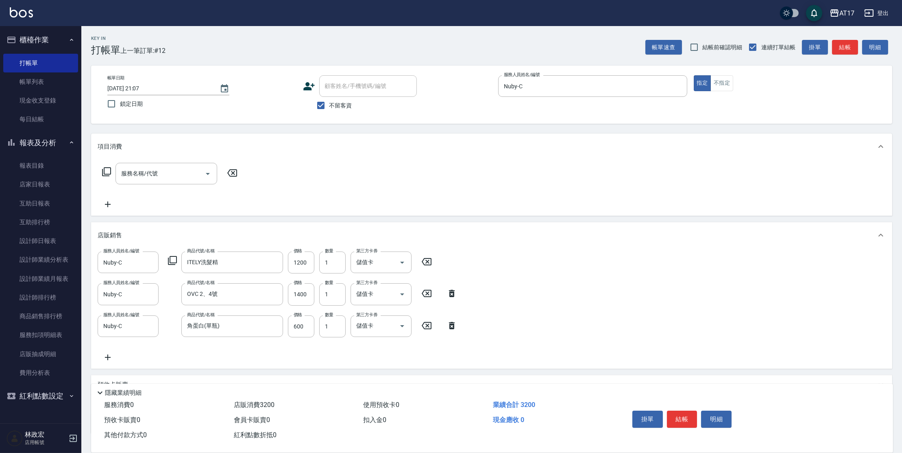
click at [683, 416] on button "結帳" at bounding box center [682, 418] width 31 height 17
type input "[DATE] 21:08"
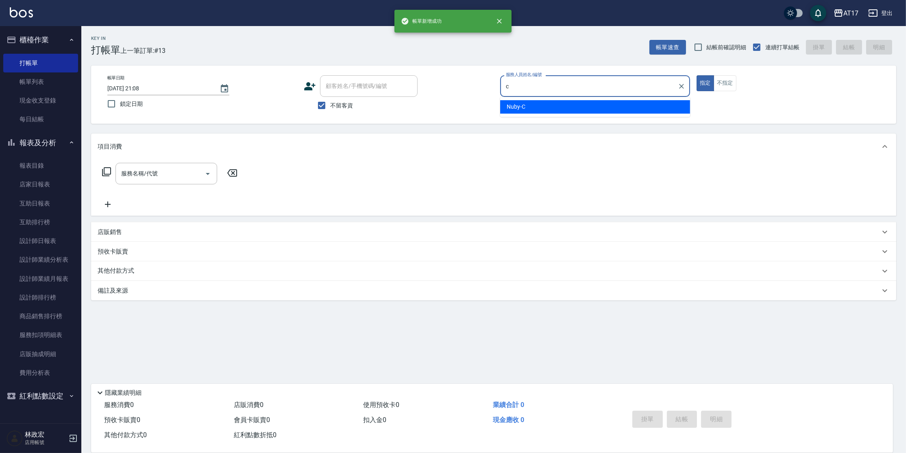
type input "Nuby-C"
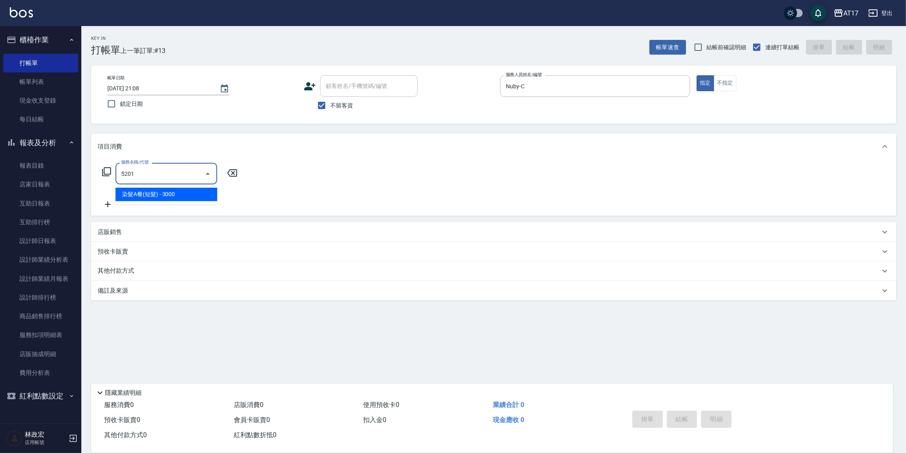
type input "染髮A餐(短髮)(5201)"
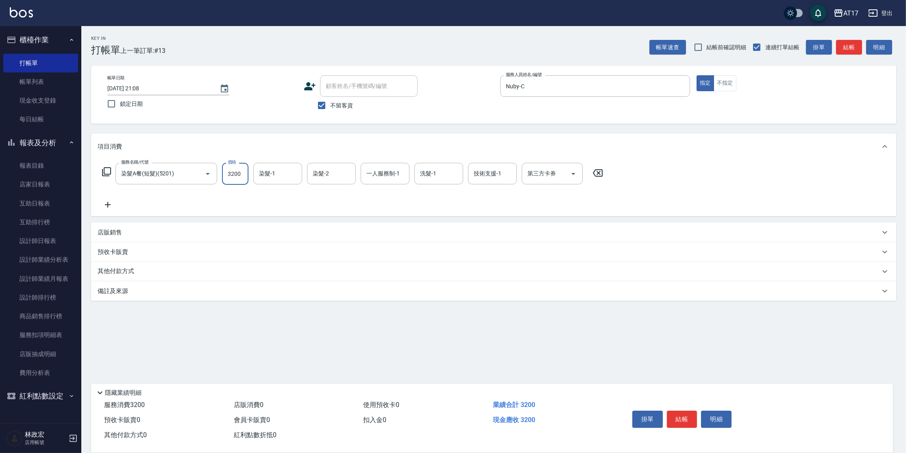
type input "3200"
type input "Winne-W"
type input "Nuby-C"
type input "Winne-W"
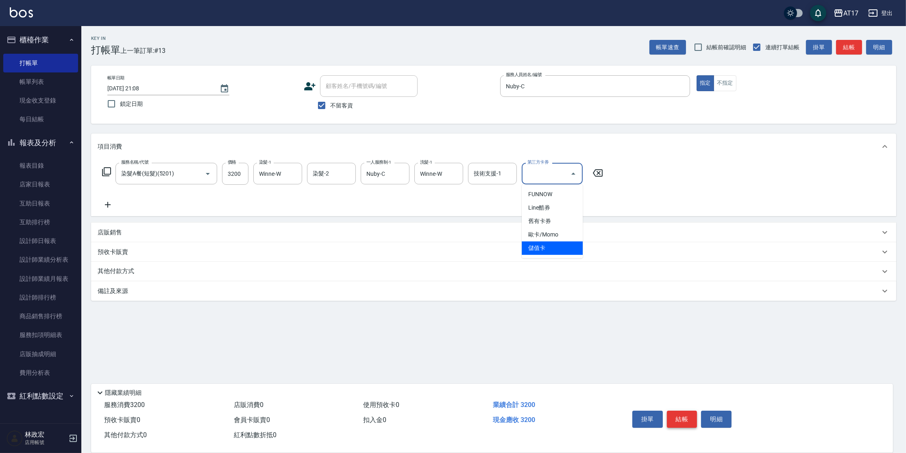
type input "儲值卡"
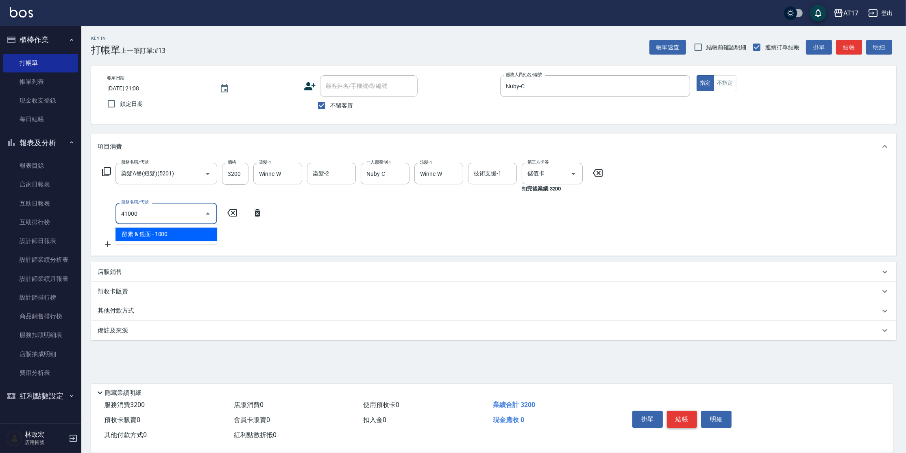
type input "酵素 & 鏡面(41000)"
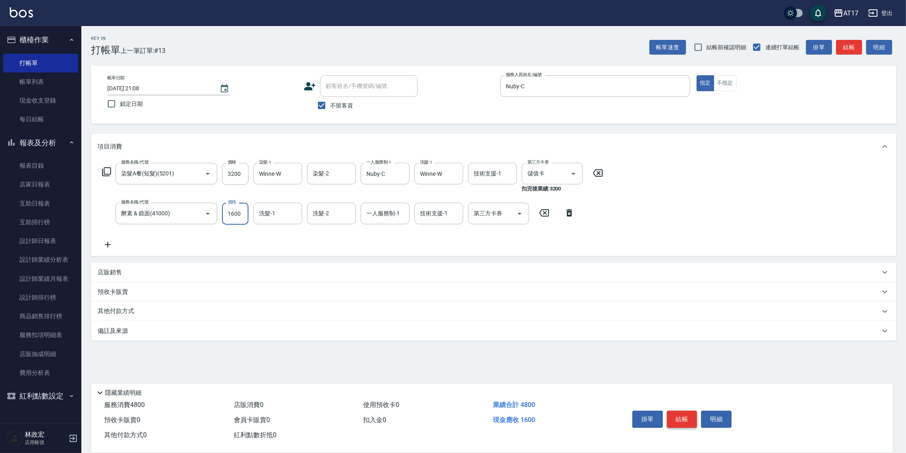
type input "1600"
type input "Winne-W"
type input "Nuby-C"
type input "儲值卡"
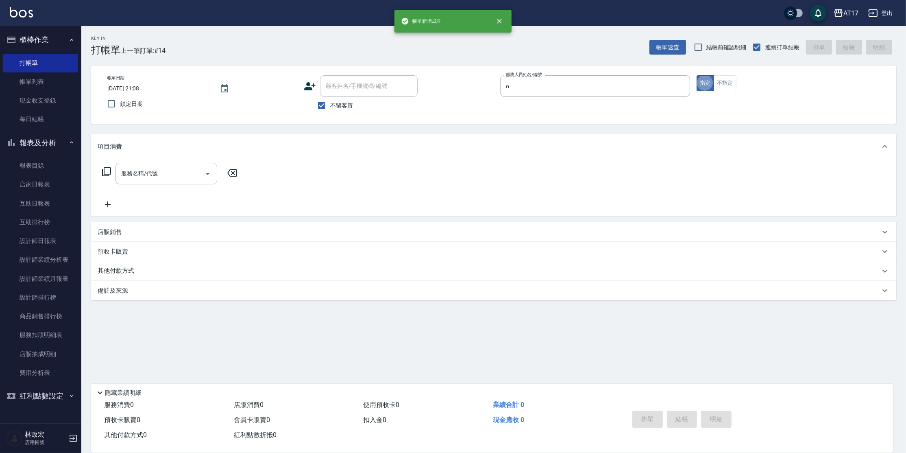
type input "Olly-O"
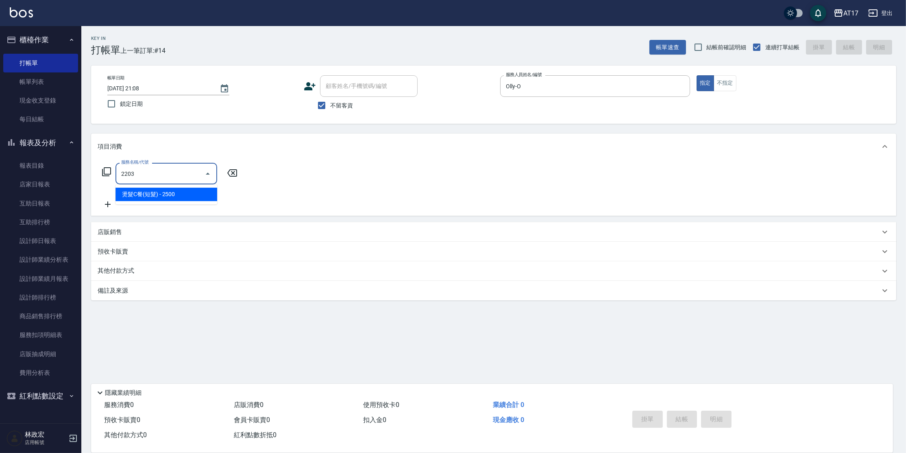
type input "燙髮C餐(短髮)(2203)"
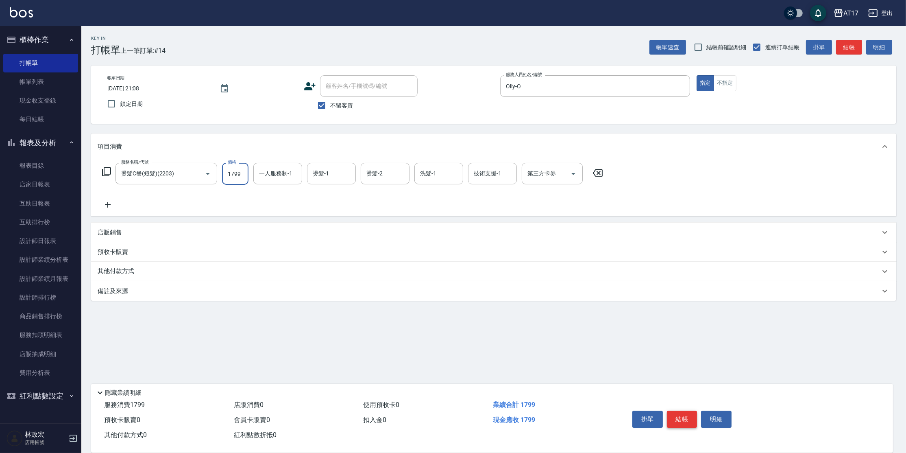
type input "1799"
type input "o]"
type input "欣麗-77"
click at [290, 180] on input "一人服務制-1" at bounding box center [277, 173] width 41 height 14
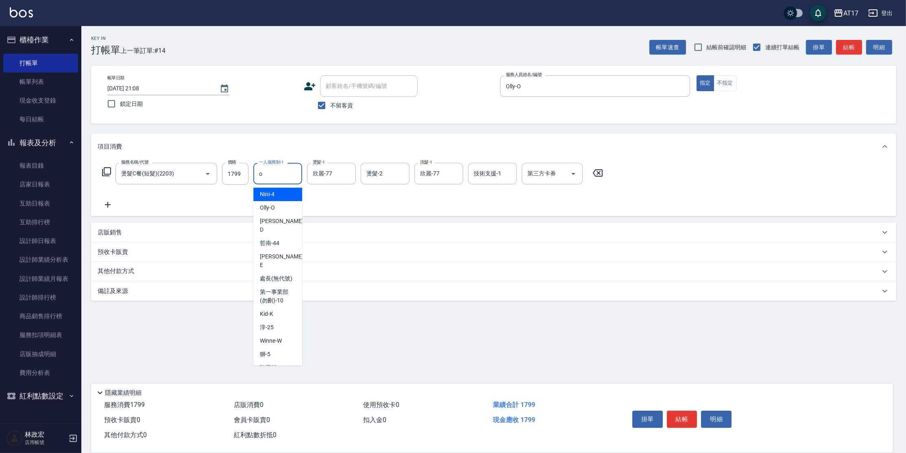
type input "Olly-O"
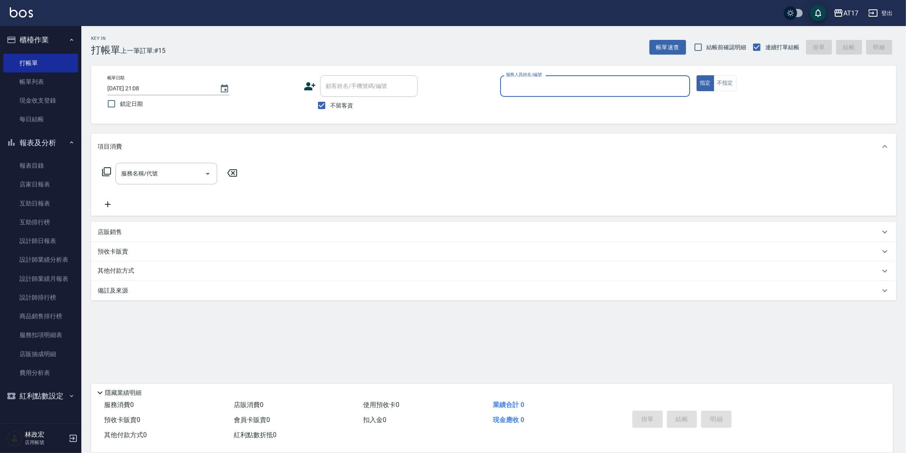
type input "i"
type input "Olly-O"
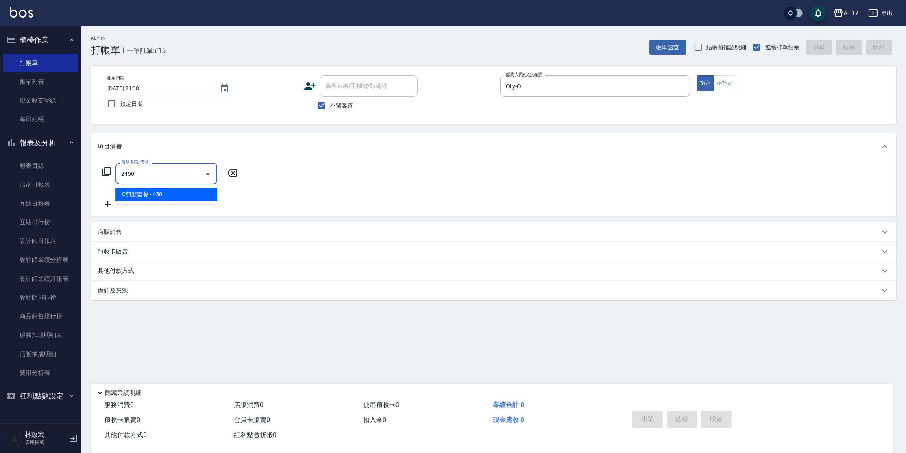
type input "C剪髮套餐(2450)"
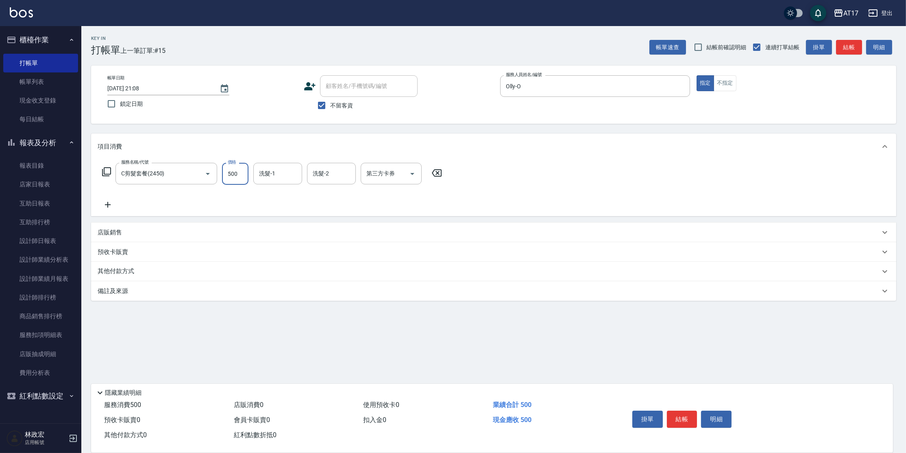
type input "500"
type input "欣麗-77"
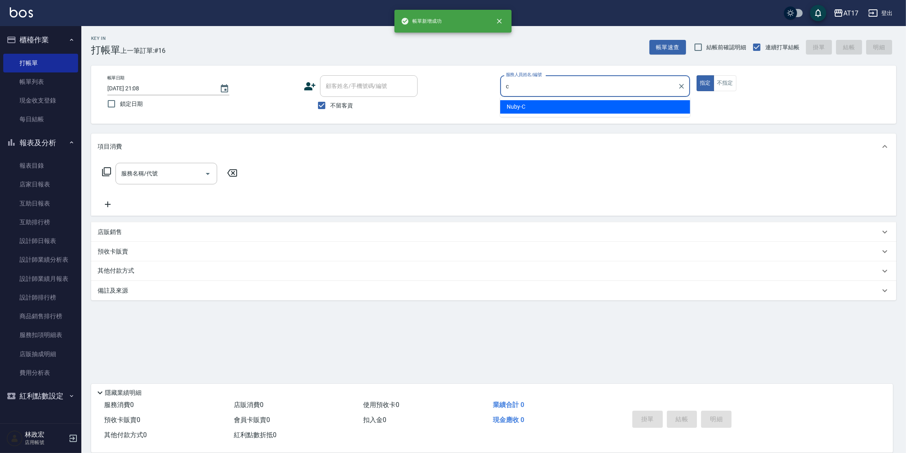
type input "Nuby-C"
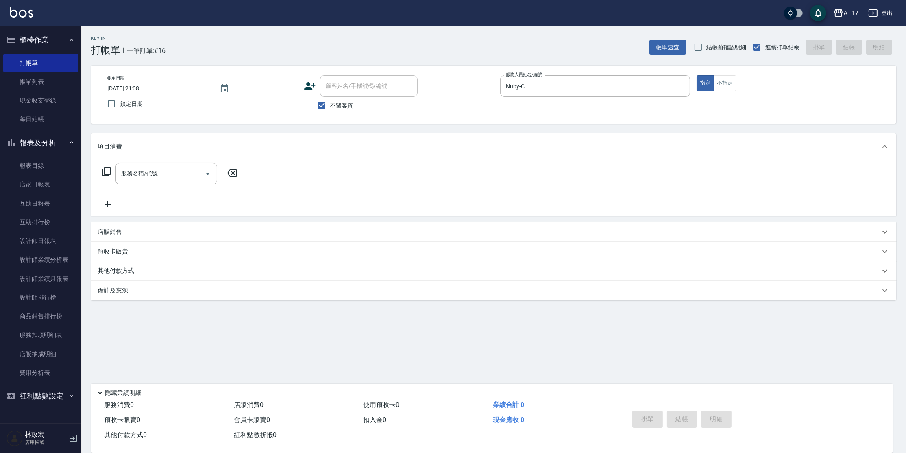
click at [105, 172] on icon at bounding box center [107, 172] width 10 height 10
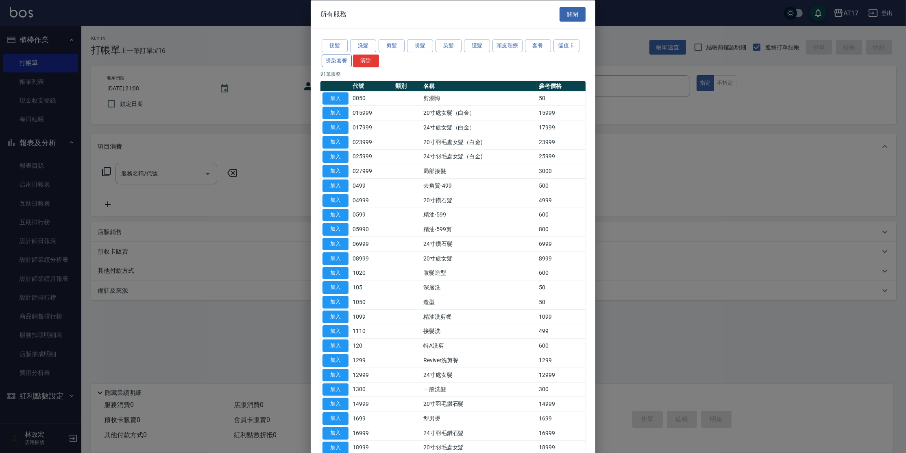
click at [340, 62] on button "燙染套餐" at bounding box center [337, 60] width 30 height 13
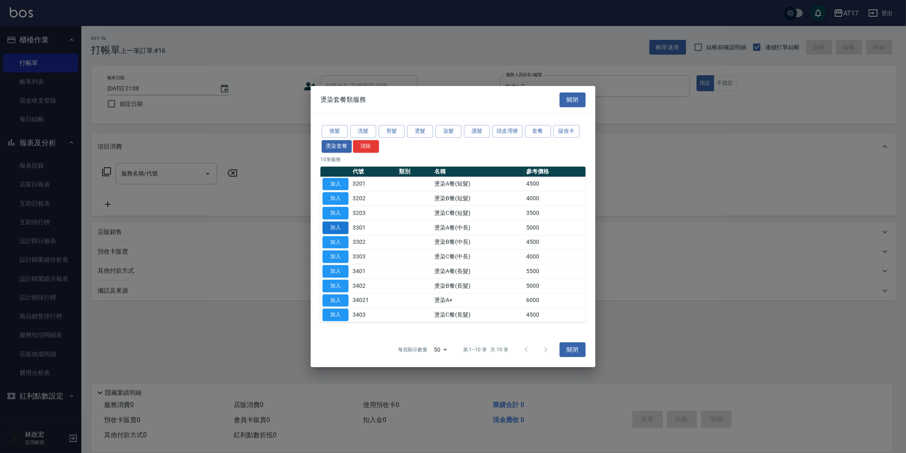
click at [337, 223] on button "加入" at bounding box center [336, 227] width 26 height 13
type input "燙染A餐(中長)(3301)"
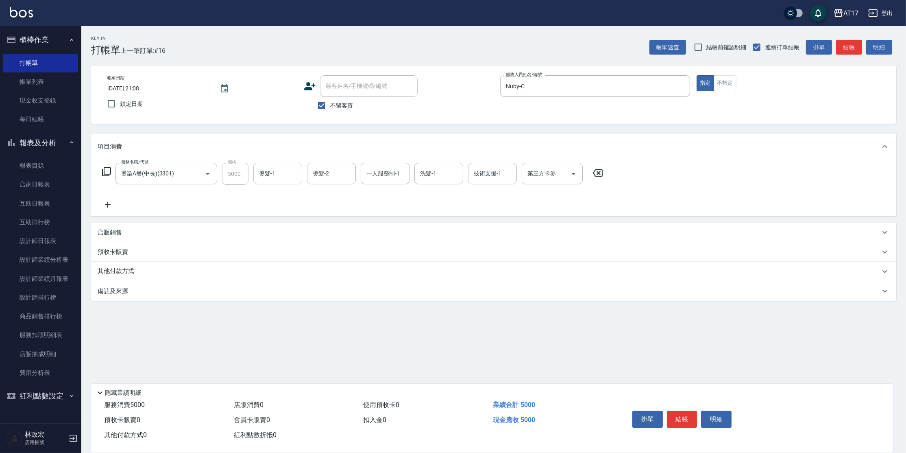
click at [265, 180] on input "燙髮-1" at bounding box center [277, 173] width 41 height 14
type input "Winne-W"
type input "Nuby-C"
type input "Winne-W"
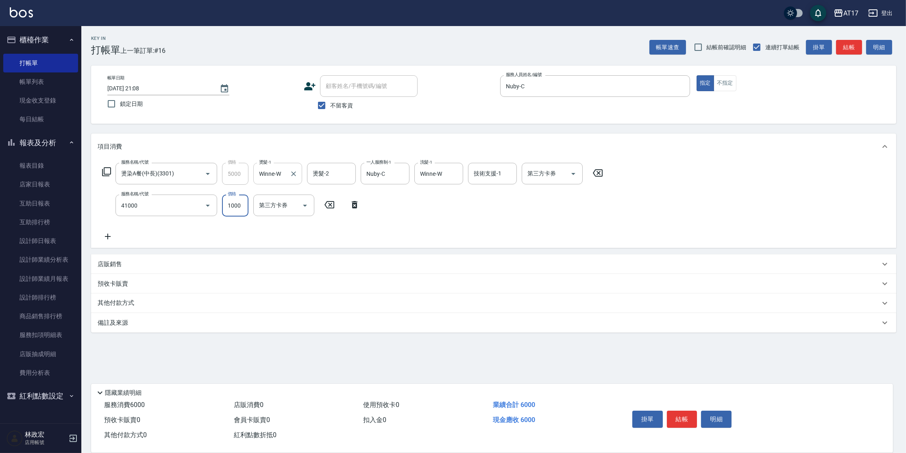
type input "酵素 & 鏡面(41000)"
click at [242, 204] on input "16000" at bounding box center [235, 205] width 26 height 22
type input "1600"
type input "Winne-W"
type input "Nuby-C"
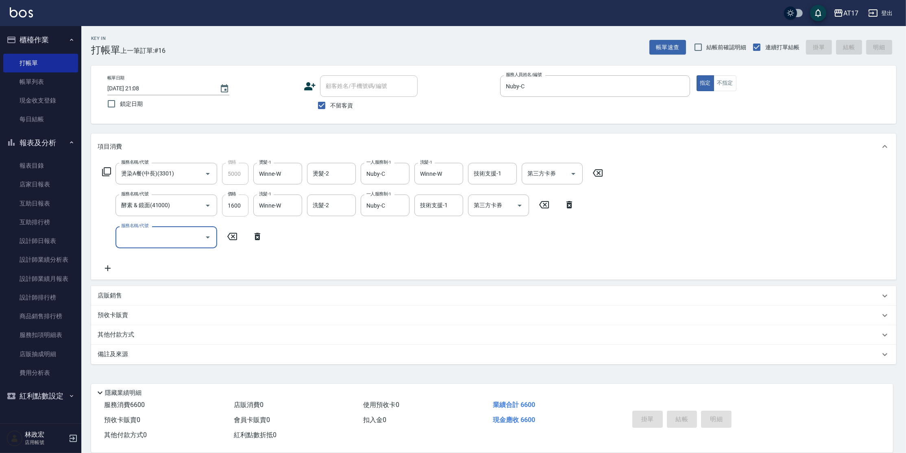
type input "[DATE] 21:09"
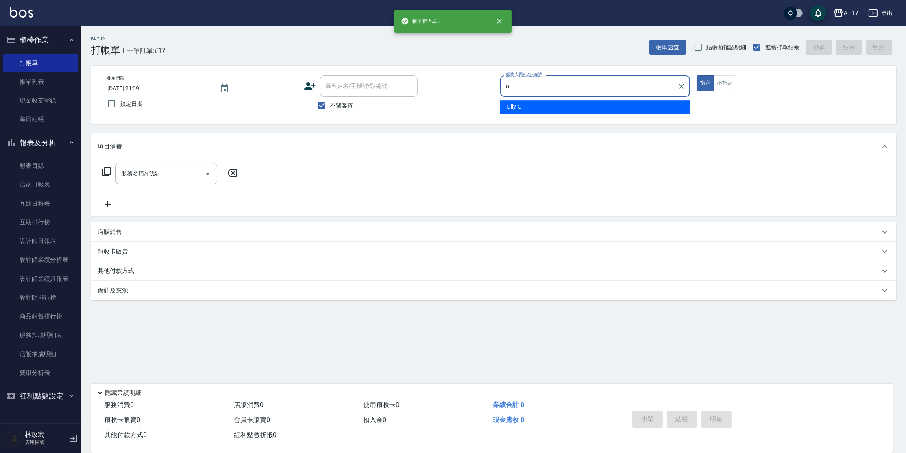
type input "Olly-O"
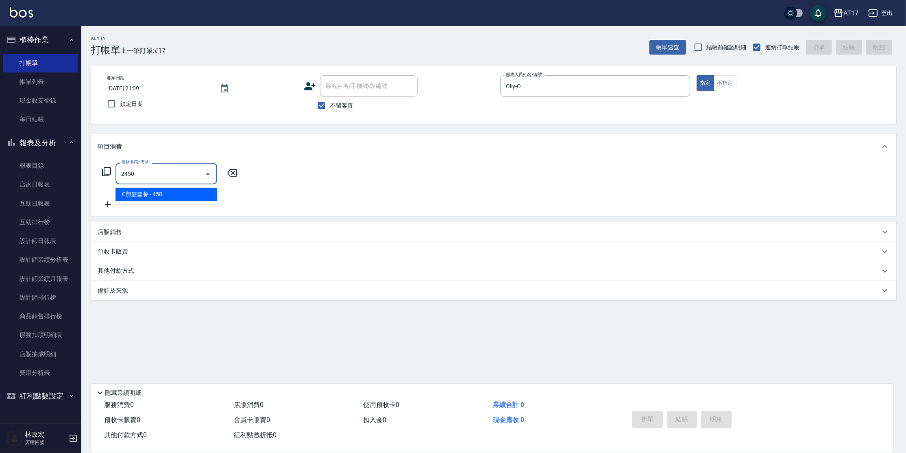
type input "C剪髮套餐(2450)"
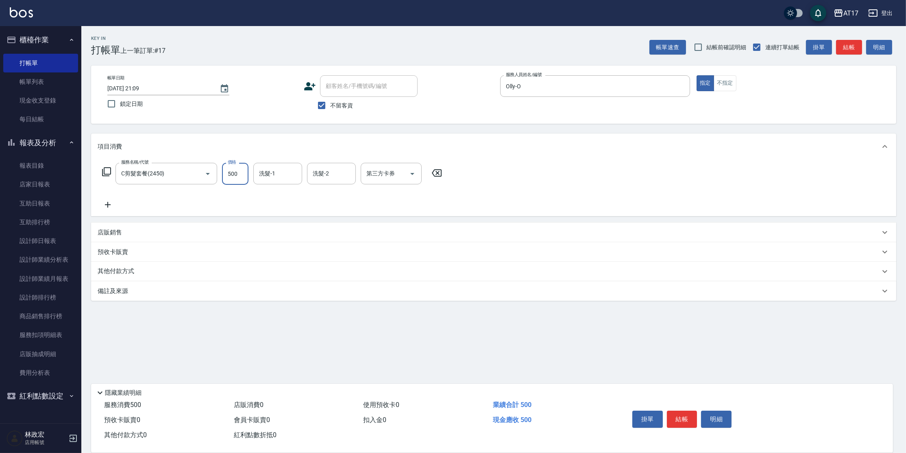
type input "500"
type input "[PERSON_NAME]-27"
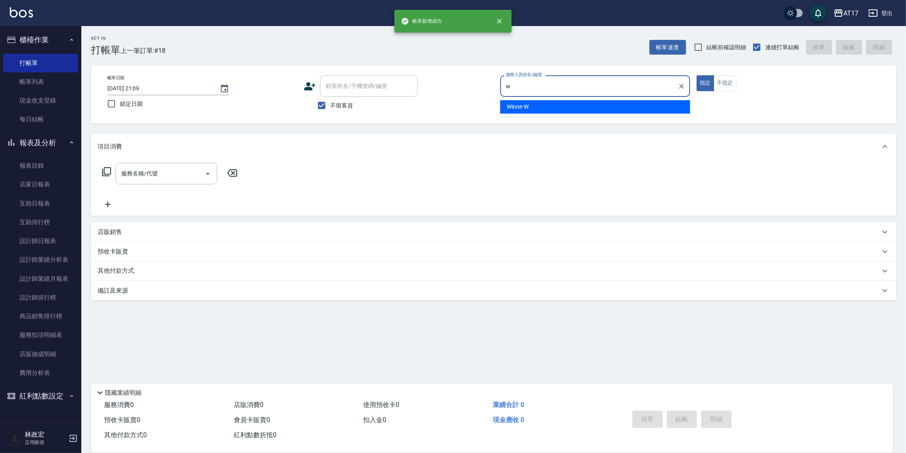
type input "Winne-W"
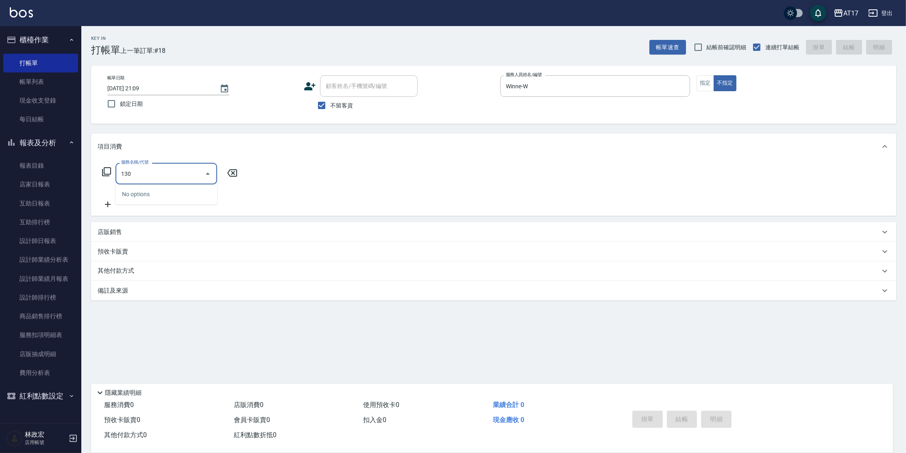
type input "1300"
type input "9"
type input "一般洗髮(1300)"
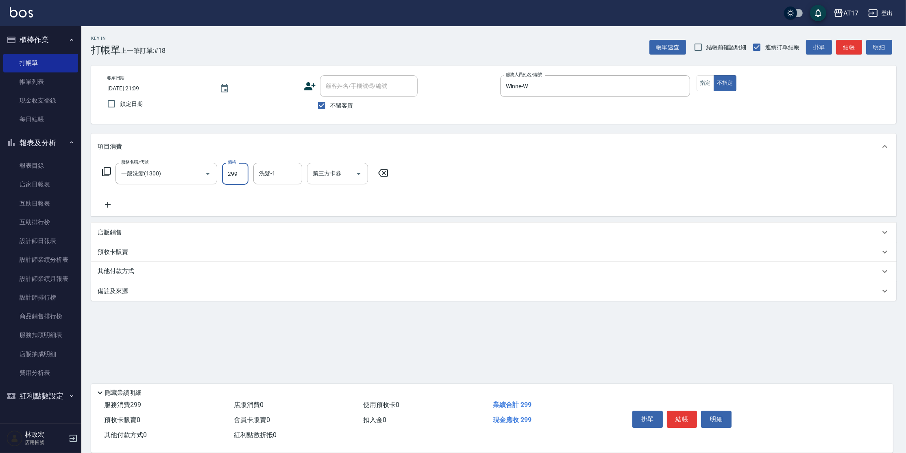
type input "299"
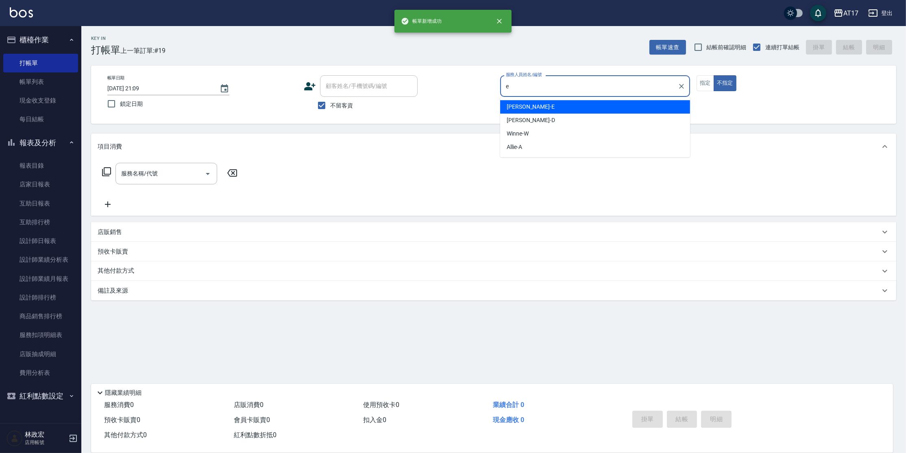
type input "[PERSON_NAME]-E"
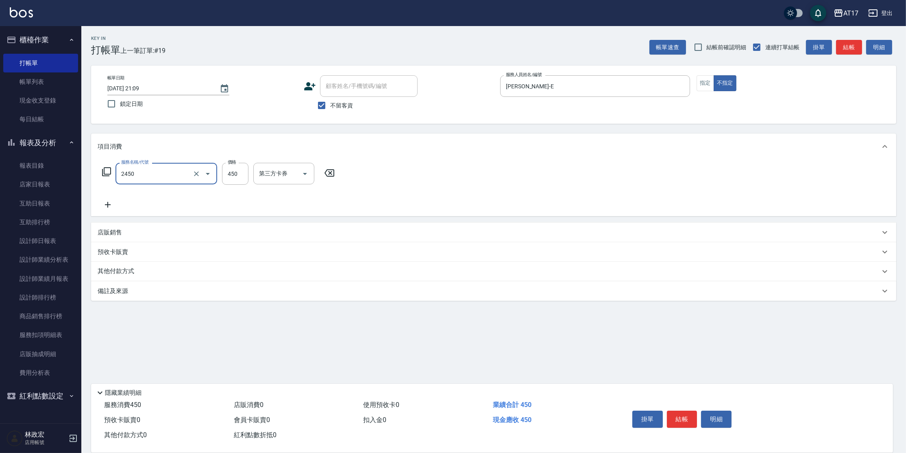
type input "C剪髮套餐(2450)"
type input "[PERSON_NAME]-25"
click at [712, 83] on button "指定" at bounding box center [705, 83] width 17 height 16
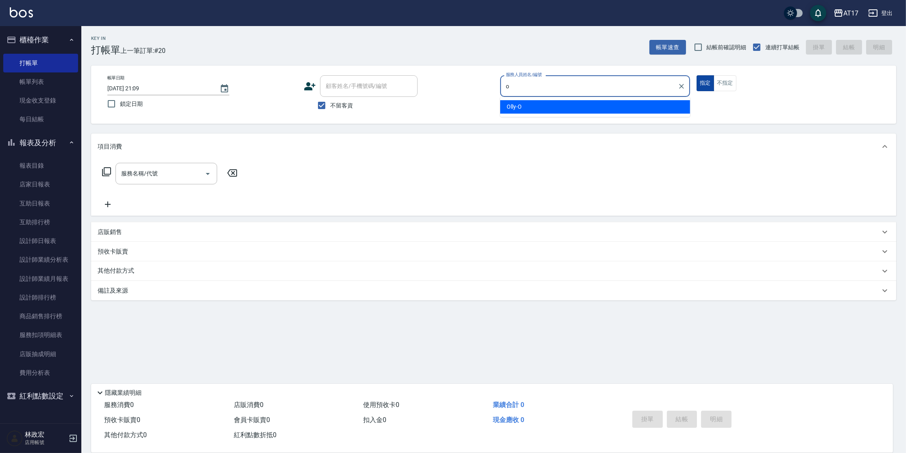
type input "Olly-O"
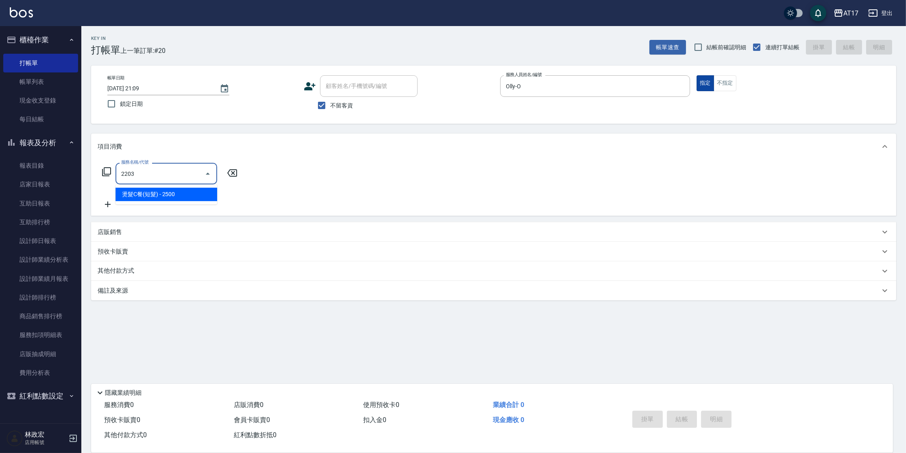
type input "燙髮C餐(短髮)(2203)"
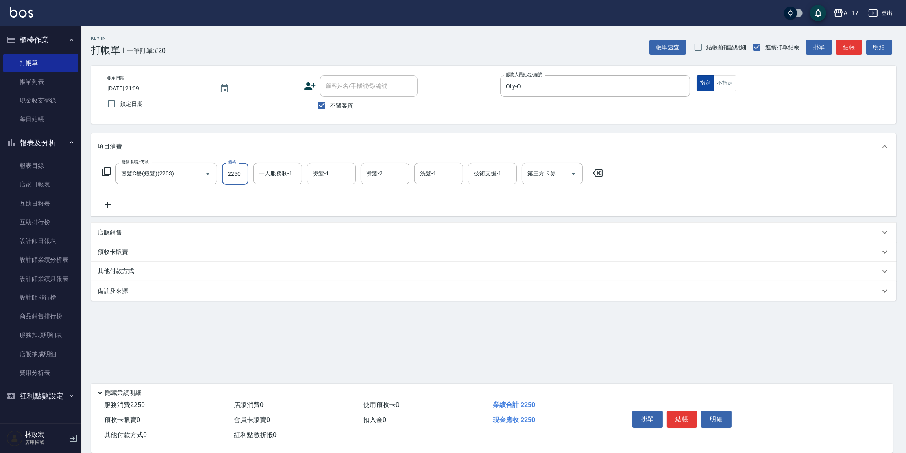
type input "2250"
type input "Olly-O"
type input "欣麗-77"
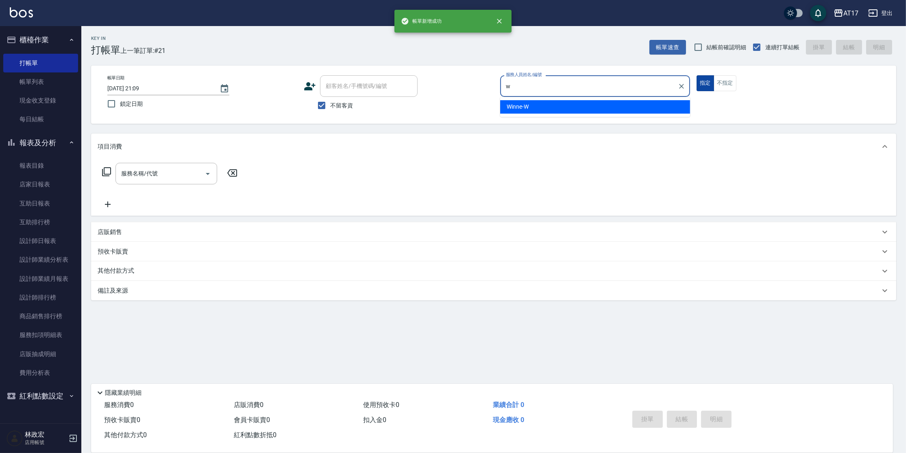
type input "Winne-W"
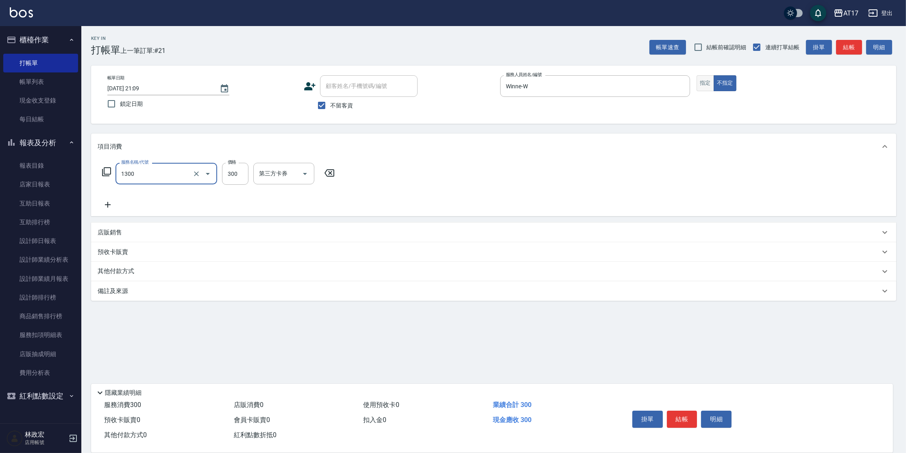
type input "一般洗髮(1300)"
type input "299"
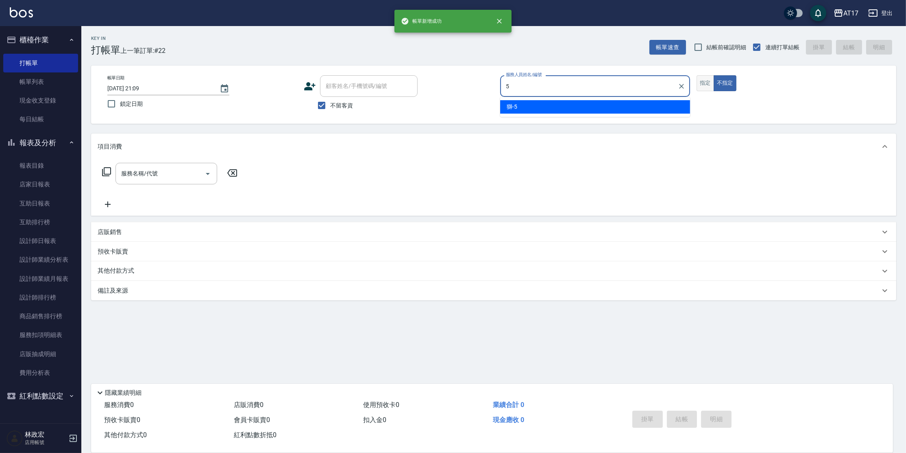
type input "獅-5"
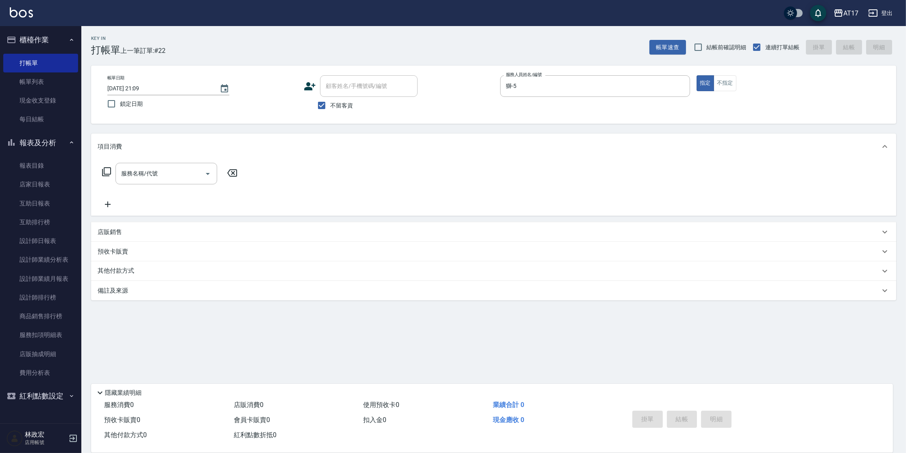
click at [108, 168] on icon at bounding box center [107, 172] width 10 height 10
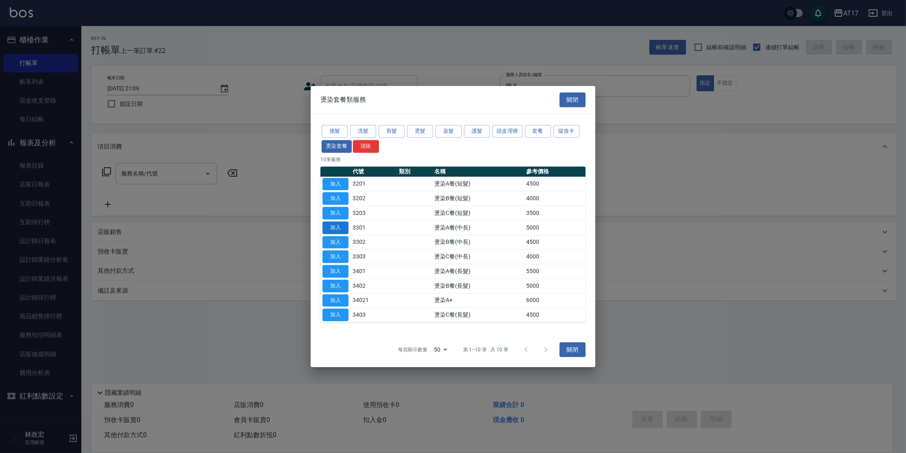
click at [323, 229] on button "加入" at bounding box center [336, 227] width 26 height 13
type input "燙染A餐(中長)(3301)"
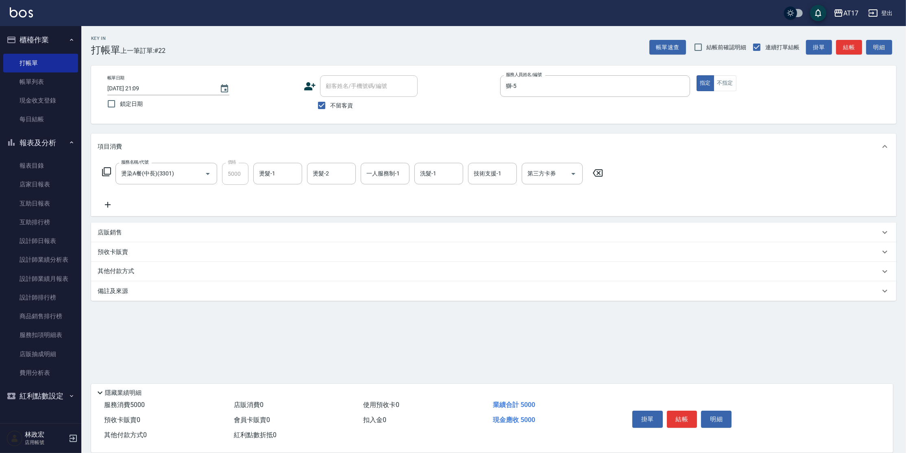
click at [681, 421] on button "結帳" at bounding box center [682, 418] width 31 height 17
type input "[DATE] 21:10"
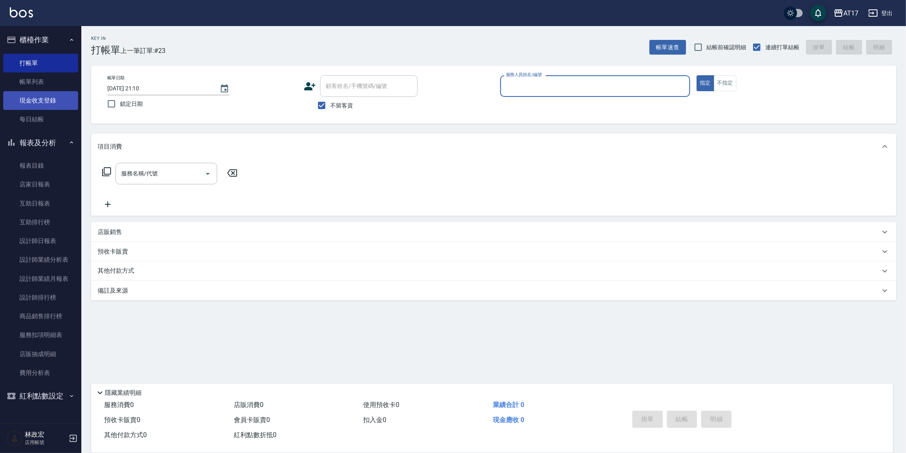
click at [40, 88] on link "帳單列表" at bounding box center [40, 81] width 75 height 19
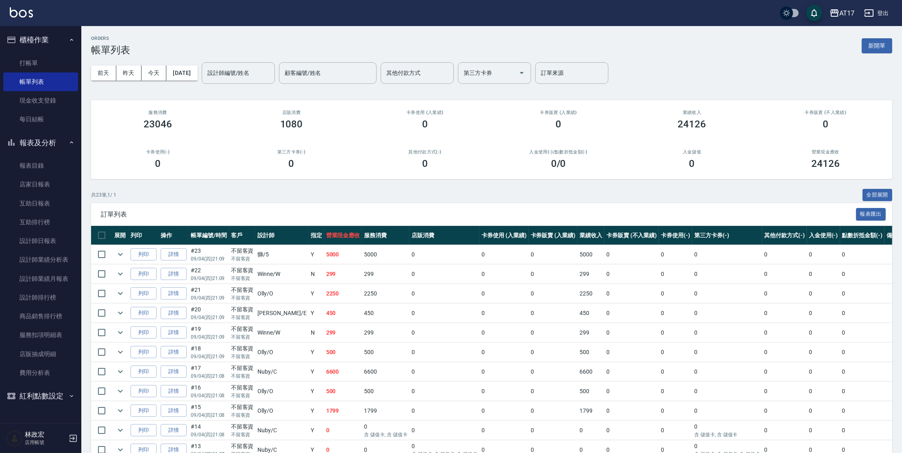
click at [169, 254] on link "詳情" at bounding box center [174, 254] width 26 height 13
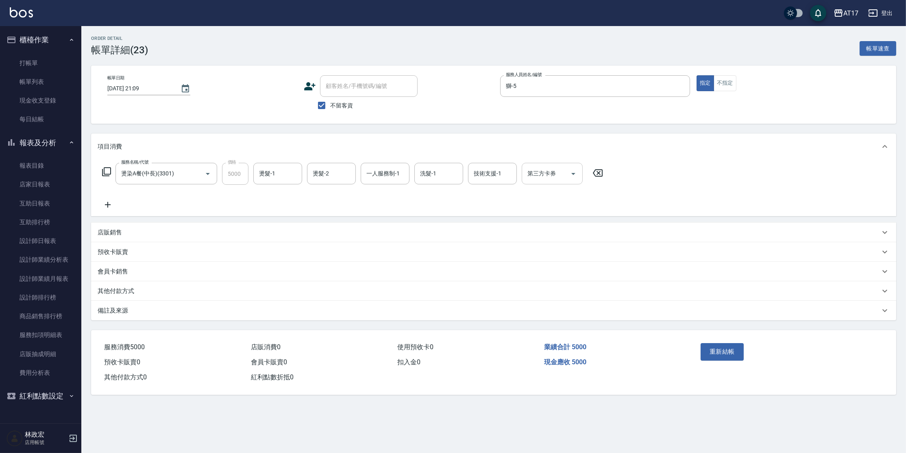
type input "[DATE] 21:09"
checkbox input "true"
type input "獅-5"
type input "燙染A餐(中長)(3301)"
click at [571, 171] on icon "Open" at bounding box center [574, 174] width 10 height 10
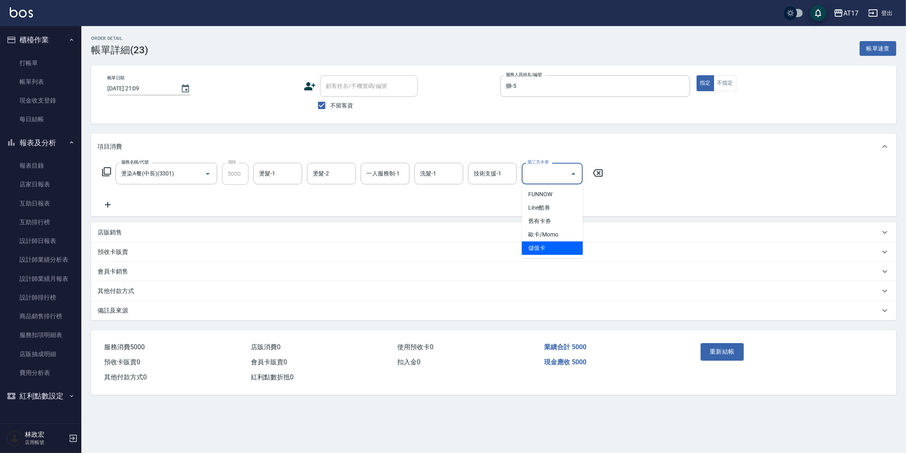
click at [571, 244] on span "儲值卡" at bounding box center [552, 247] width 61 height 13
type input "儲值卡"
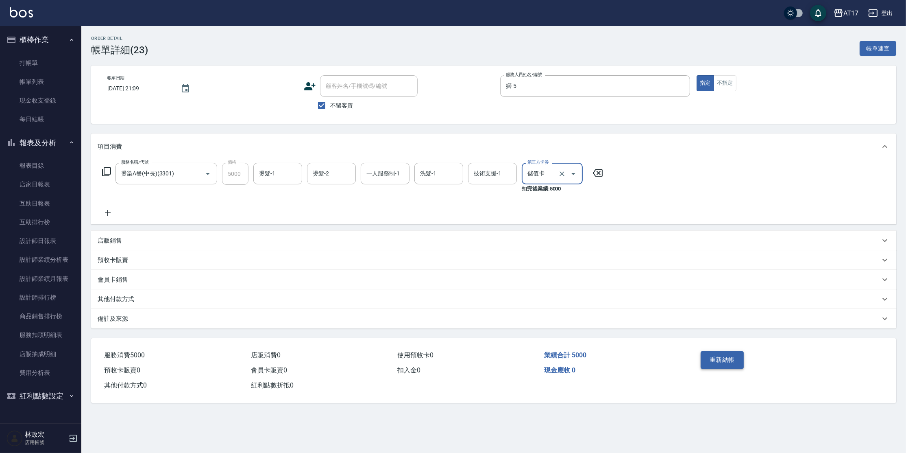
click at [728, 355] on button "重新結帳" at bounding box center [722, 359] width 43 height 17
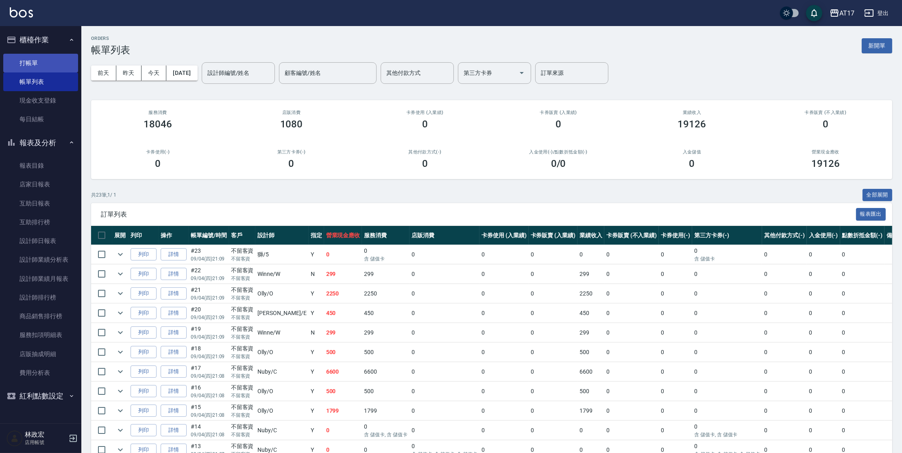
click at [40, 59] on link "打帳單" at bounding box center [40, 63] width 75 height 19
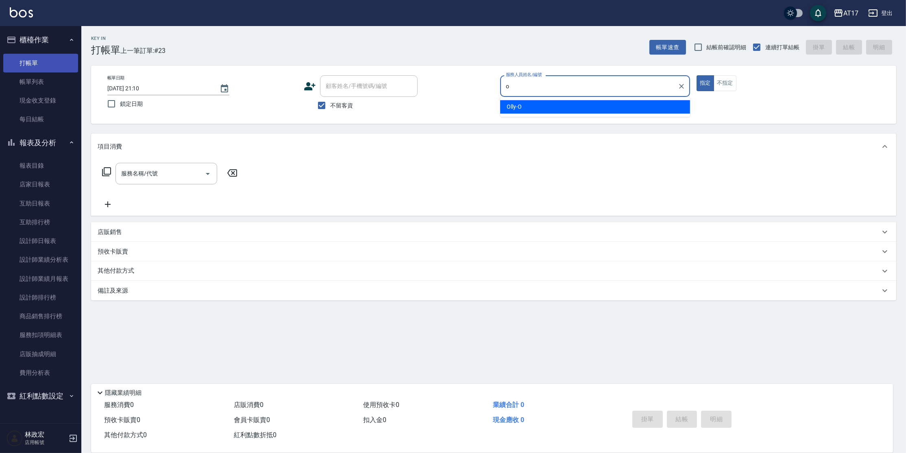
type input "Olly-O"
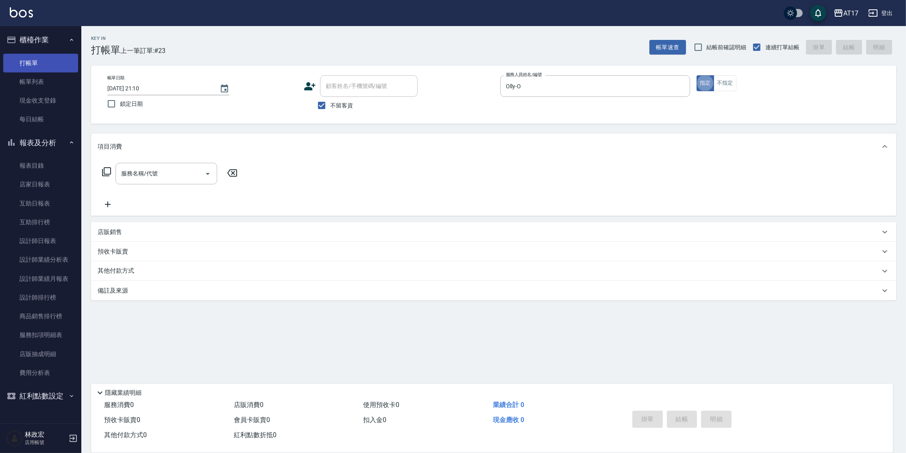
type button "true"
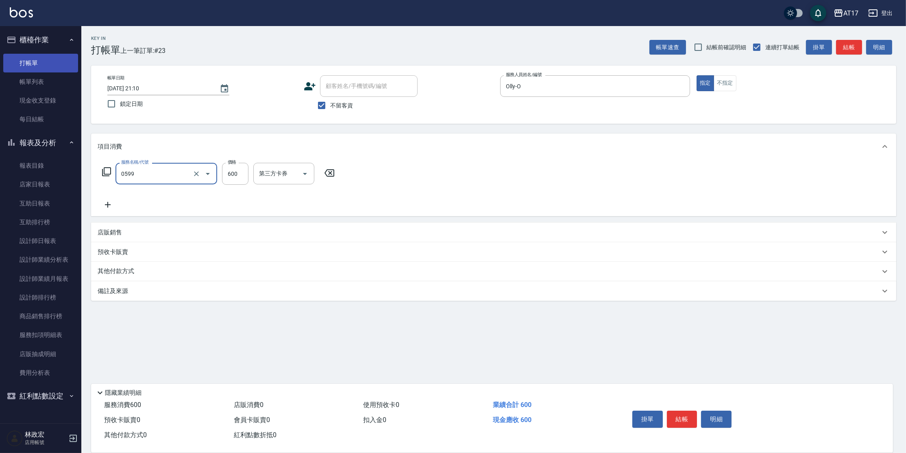
type input "精油-599(0599)"
type input "850"
type input "[PERSON_NAME]-27"
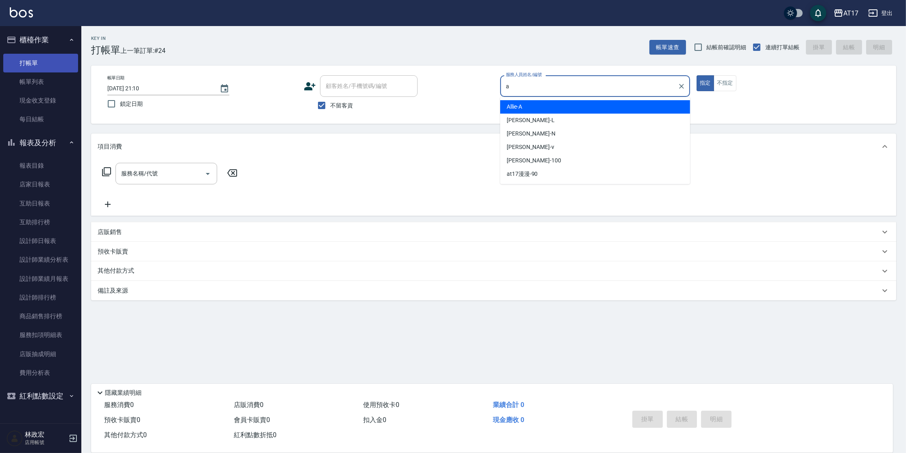
type input "Allie-A"
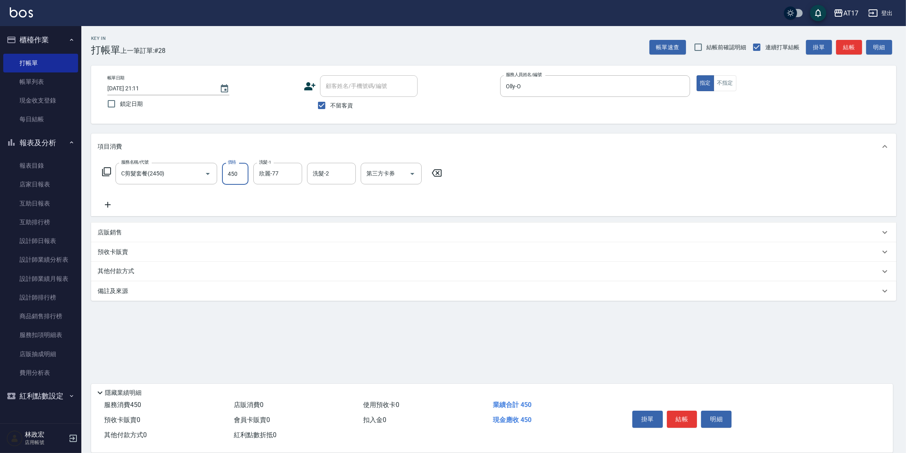
drag, startPoint x: 229, startPoint y: 179, endPoint x: 239, endPoint y: 171, distance: 13.1
click at [230, 178] on input "450" at bounding box center [235, 174] width 26 height 22
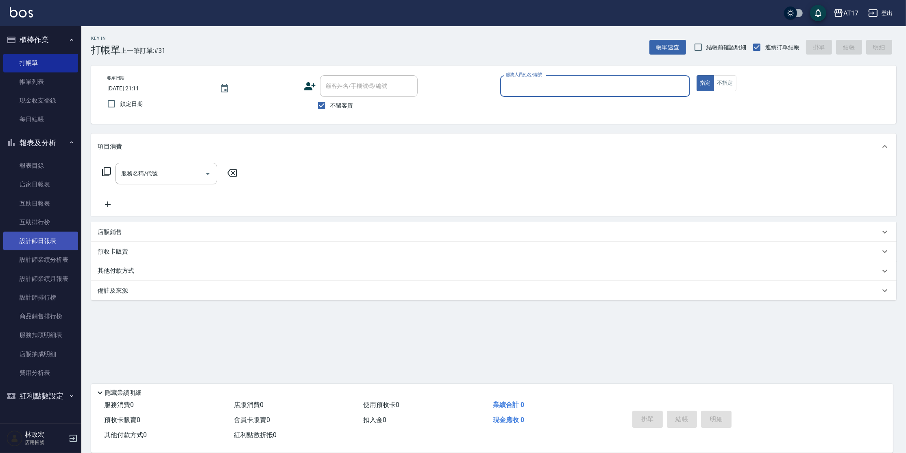
click at [48, 241] on link "設計師日報表" at bounding box center [40, 240] width 75 height 19
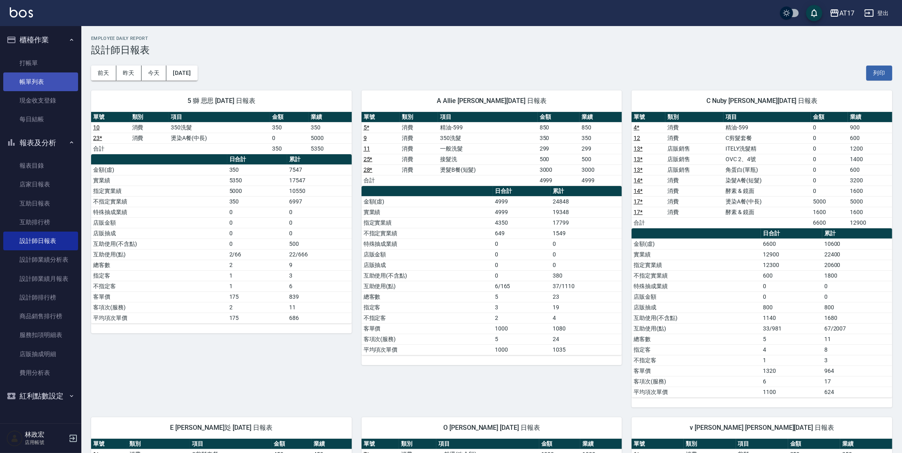
drag, startPoint x: 47, startPoint y: 87, endPoint x: 66, endPoint y: 82, distance: 19.8
click at [47, 87] on link "帳單列表" at bounding box center [40, 81] width 75 height 19
click at [66, 82] on link "帳單列表" at bounding box center [40, 81] width 75 height 19
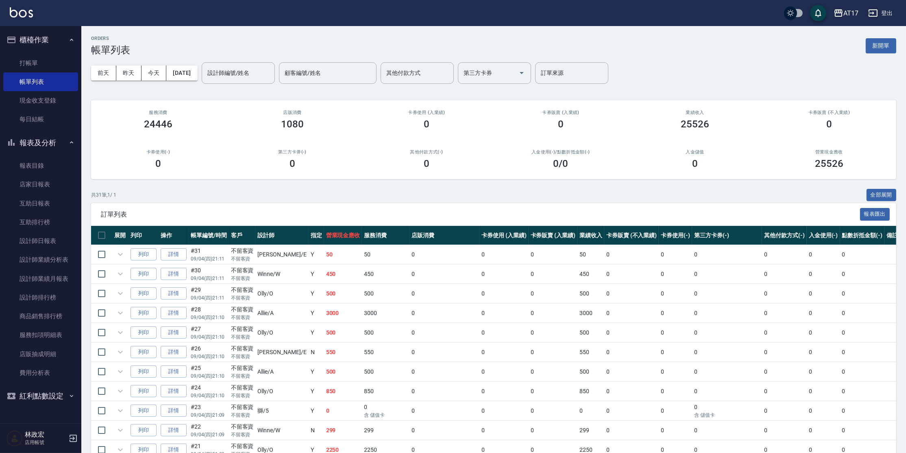
click at [236, 72] on div "設計師編號/姓名 設計師編號/姓名" at bounding box center [238, 73] width 73 height 22
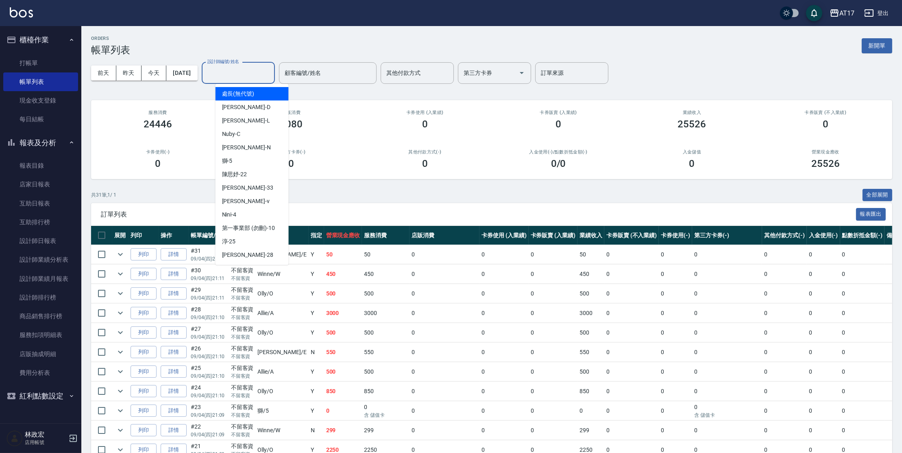
click at [236, 73] on input "設計師編號/姓名" at bounding box center [238, 73] width 66 height 14
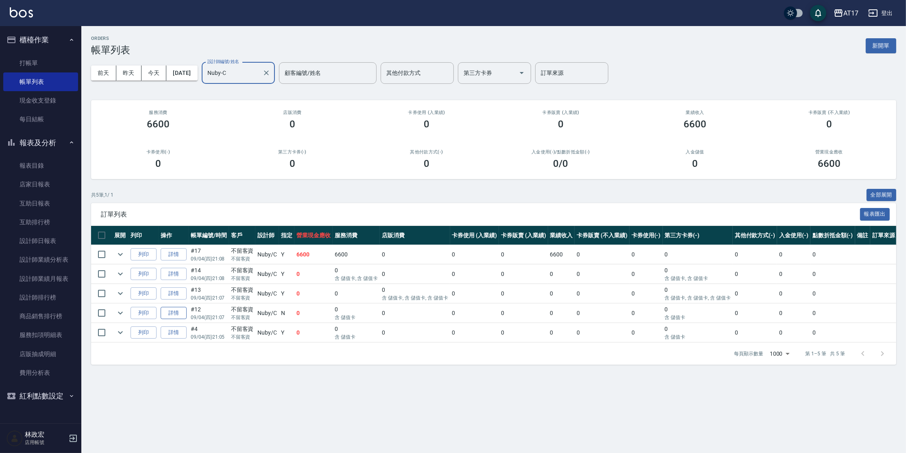
click at [184, 312] on link "詳情" at bounding box center [174, 313] width 26 height 13
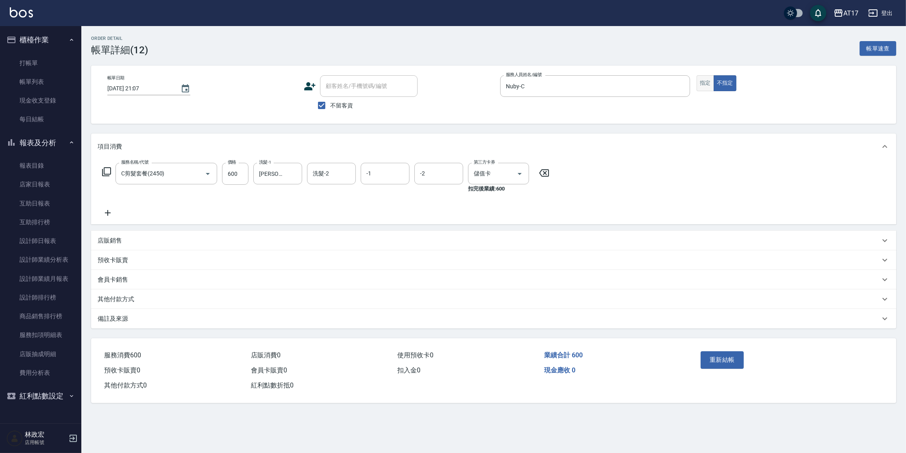
click at [711, 83] on button "指定" at bounding box center [705, 83] width 17 height 16
click at [712, 361] on button "重新結帳" at bounding box center [722, 359] width 43 height 17
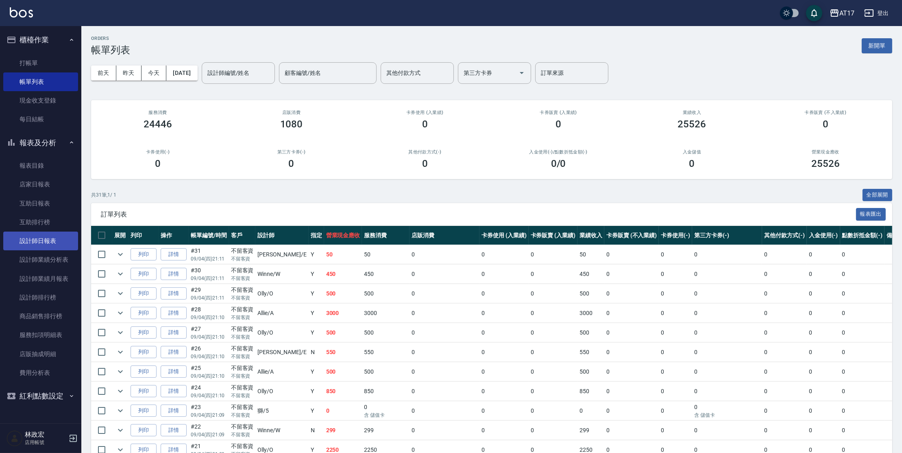
click at [44, 238] on link "設計師日報表" at bounding box center [40, 240] width 75 height 19
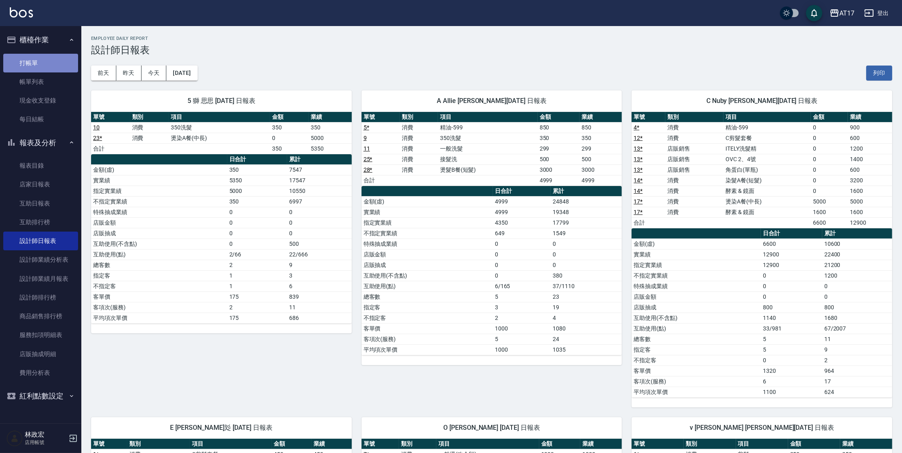
click at [55, 54] on link "打帳單" at bounding box center [40, 63] width 75 height 19
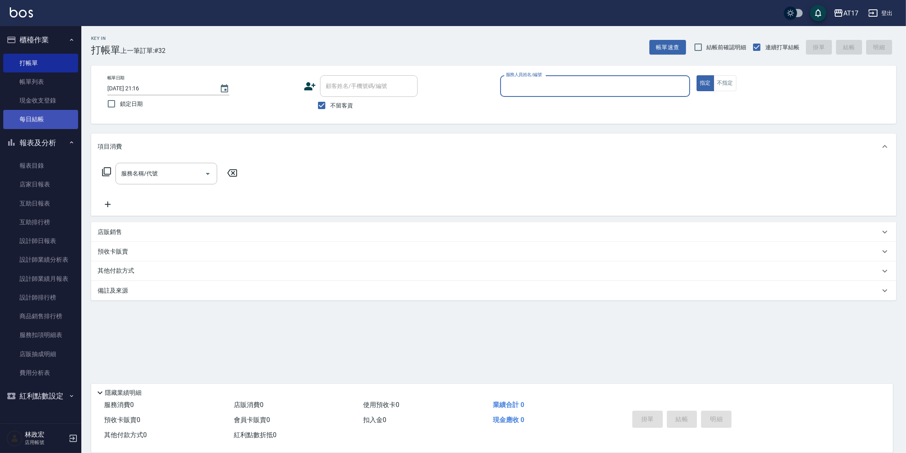
click at [57, 120] on link "每日結帳" at bounding box center [40, 119] width 75 height 19
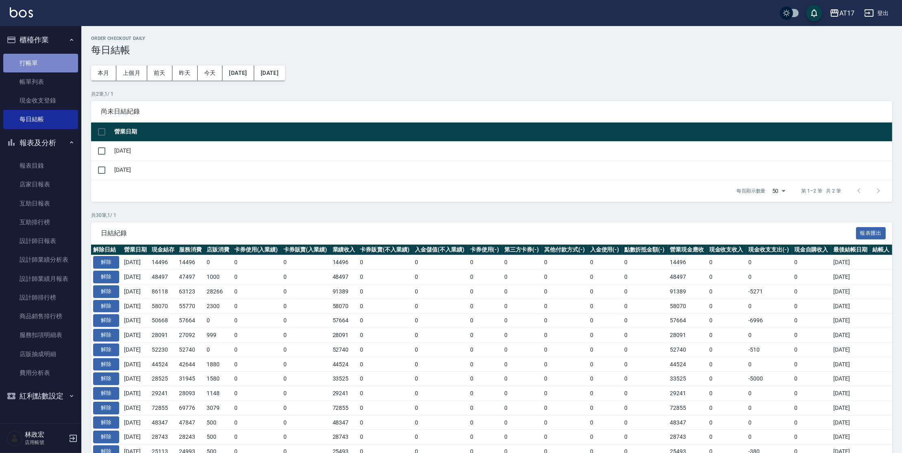
click at [49, 63] on link "打帳單" at bounding box center [40, 63] width 75 height 19
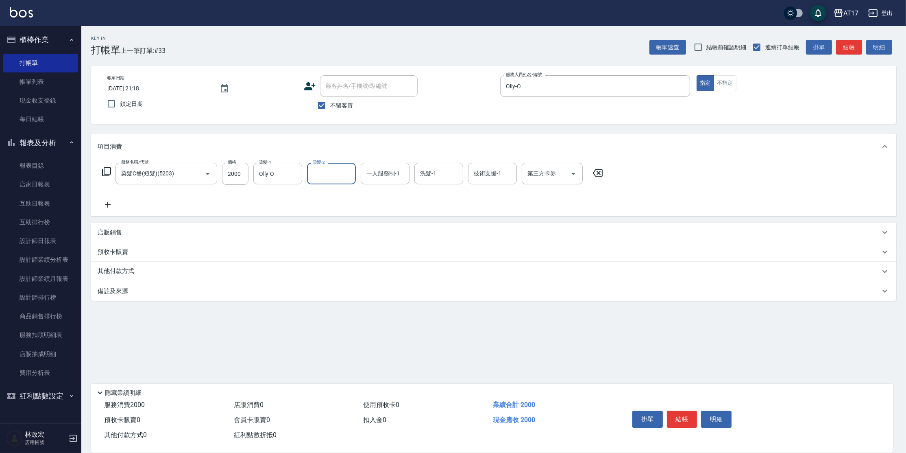
drag, startPoint x: 297, startPoint y: 174, endPoint x: 287, endPoint y: 161, distance: 15.9
click at [297, 174] on icon "Clear" at bounding box center [294, 174] width 8 height 8
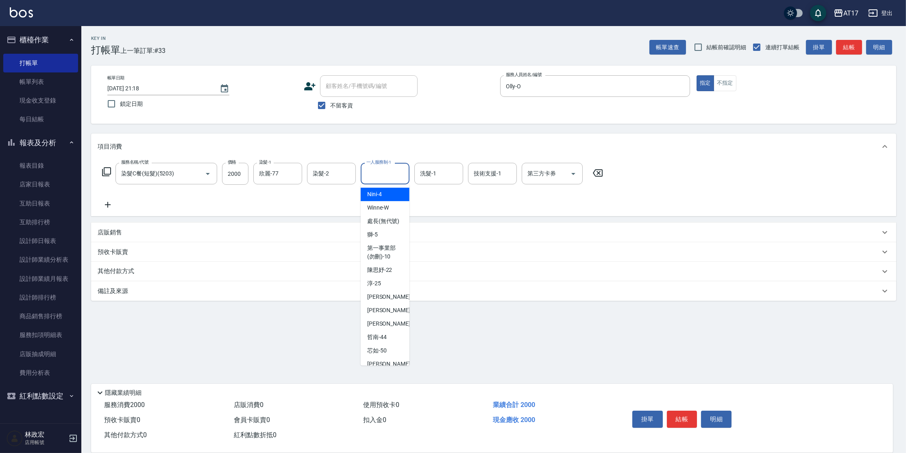
click at [374, 175] on input "一人服務制-1" at bounding box center [384, 173] width 41 height 14
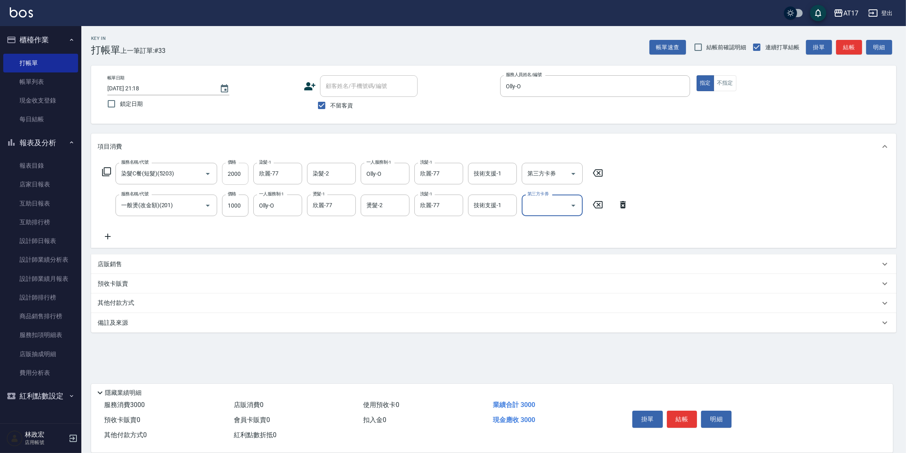
click at [238, 174] on input "2000" at bounding box center [235, 174] width 26 height 22
click at [229, 174] on input "2000" at bounding box center [235, 174] width 26 height 22
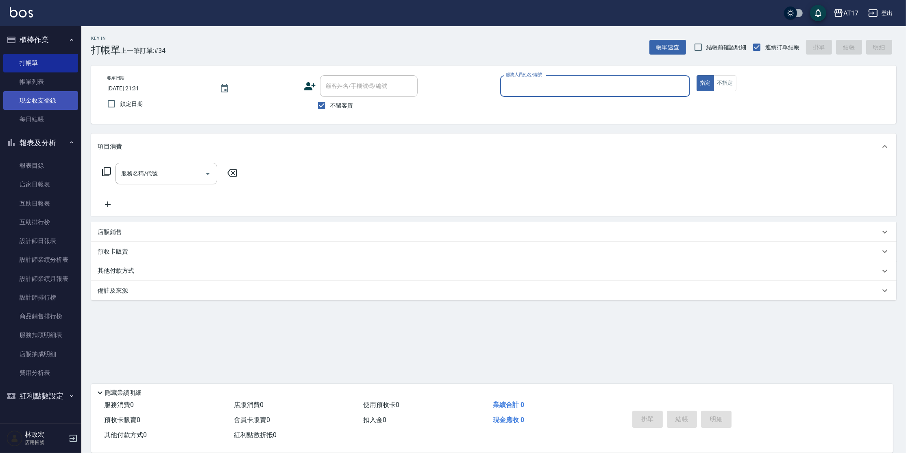
drag, startPoint x: 27, startPoint y: 127, endPoint x: 45, endPoint y: 104, distance: 28.6
click at [28, 127] on link "每日結帳" at bounding box center [40, 119] width 75 height 19
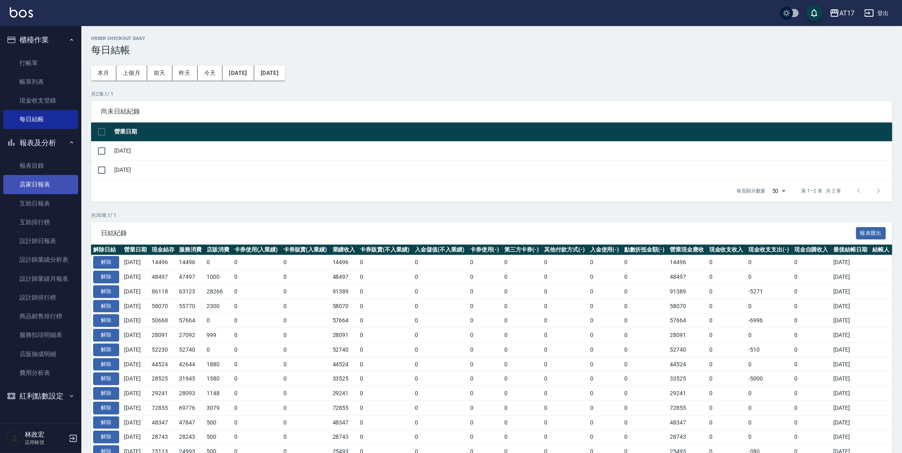
click at [39, 187] on link "店家日報表" at bounding box center [40, 184] width 75 height 19
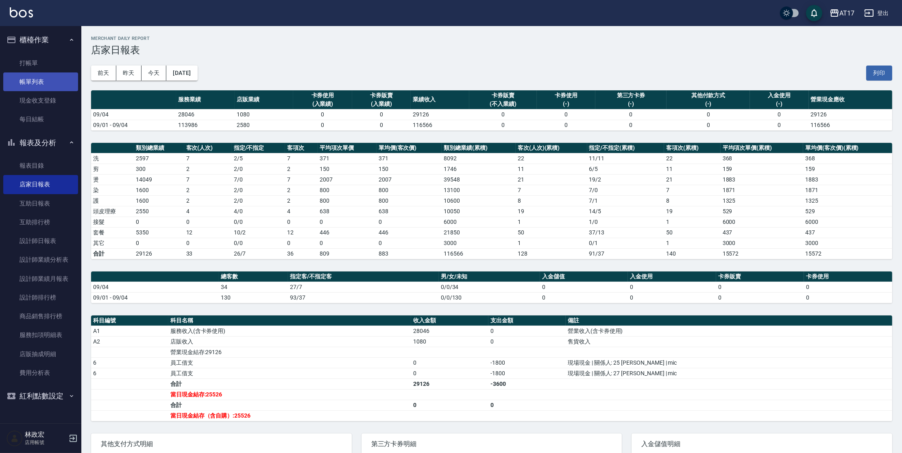
click at [23, 81] on link "帳單列表" at bounding box center [40, 81] width 75 height 19
click at [34, 100] on link "現金收支登錄" at bounding box center [40, 100] width 75 height 19
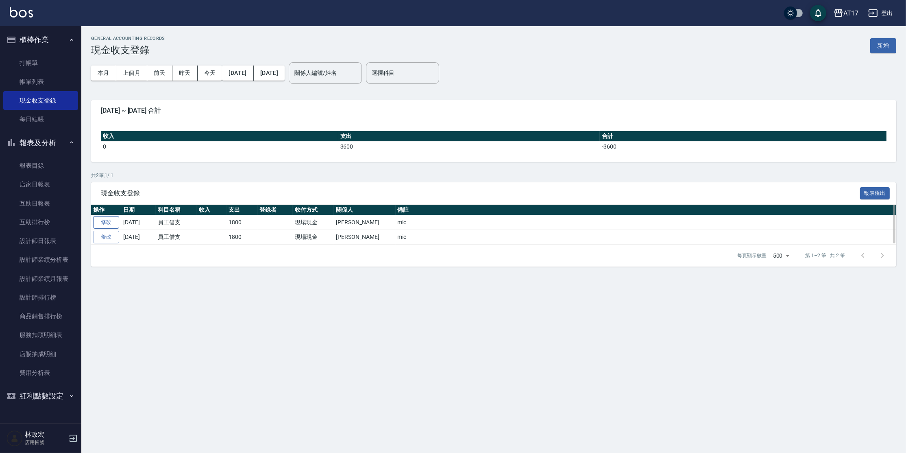
click at [105, 221] on link "修改" at bounding box center [106, 222] width 26 height 13
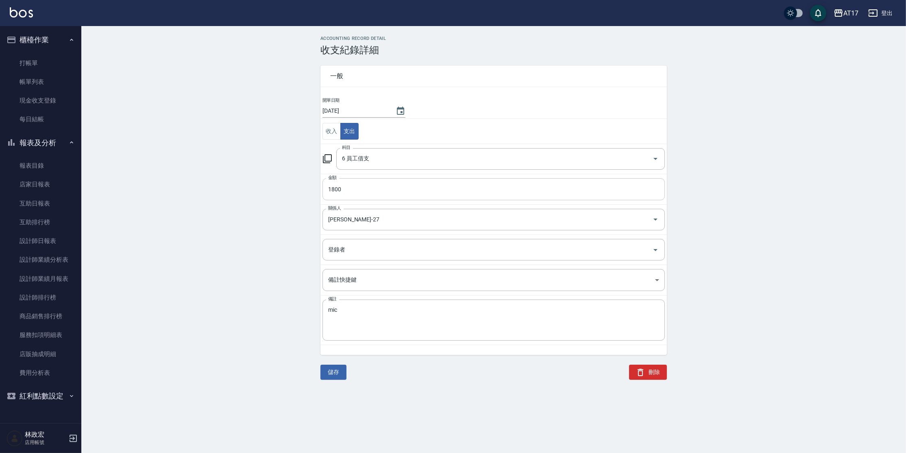
click at [351, 191] on input "1800" at bounding box center [494, 189] width 342 height 22
click at [338, 369] on button "儲存" at bounding box center [334, 371] width 26 height 15
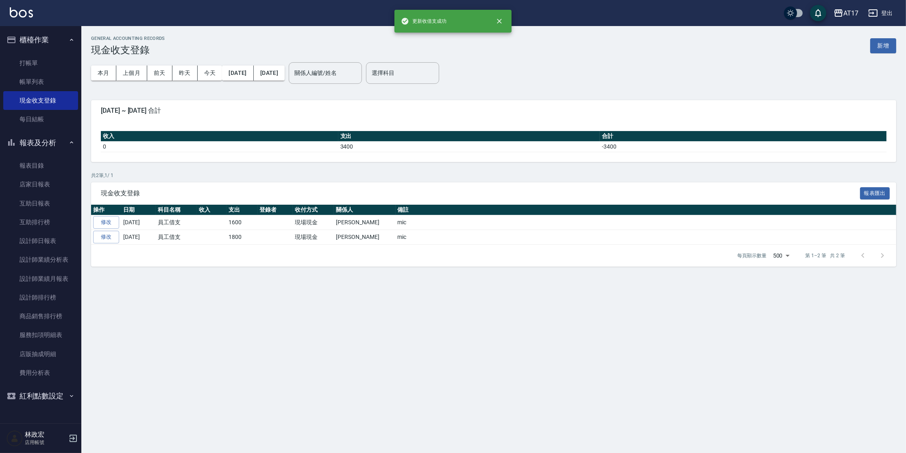
click at [109, 240] on link "修改" at bounding box center [106, 237] width 26 height 13
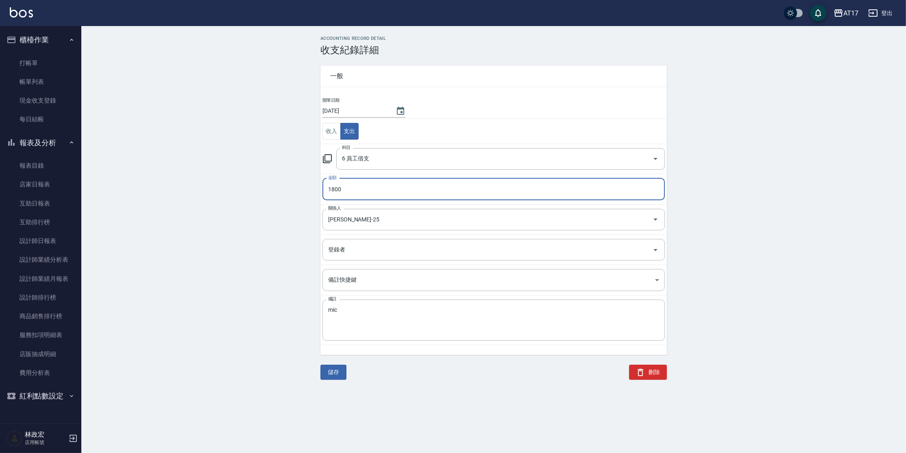
click at [359, 183] on input "1800" at bounding box center [494, 189] width 342 height 22
click at [348, 186] on input "1800" at bounding box center [494, 189] width 342 height 22
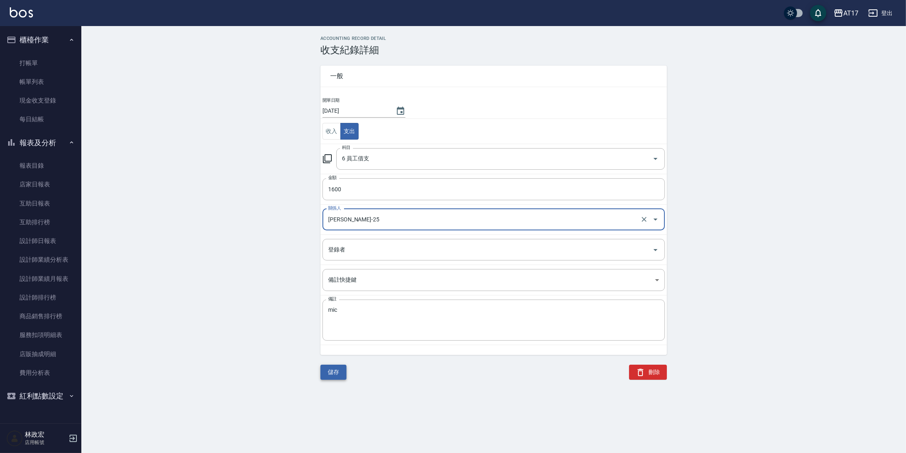
click at [338, 372] on button "儲存" at bounding box center [334, 371] width 26 height 15
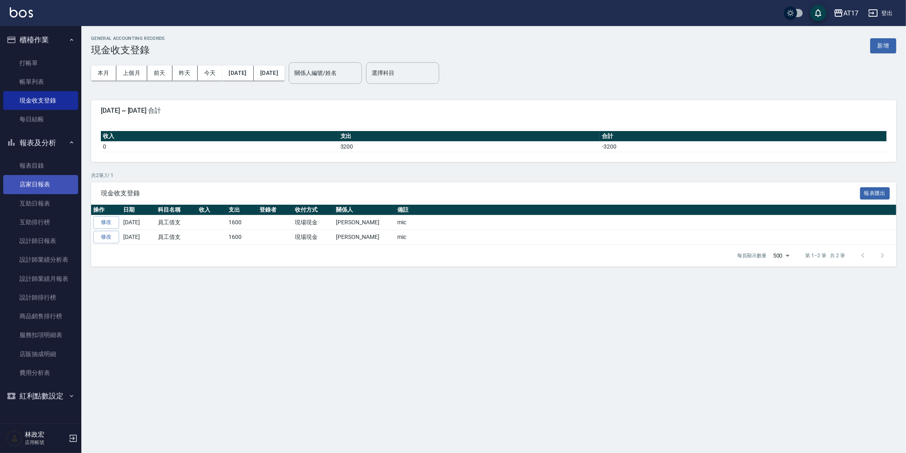
click at [42, 181] on link "店家日報表" at bounding box center [40, 184] width 75 height 19
